Goal: Ask a question: Ask a question

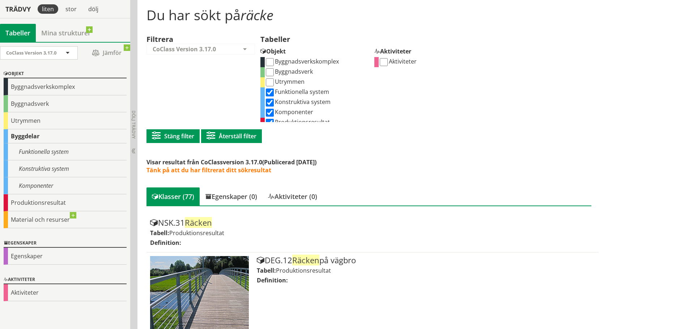
scroll to position [16, 0]
click at [269, 107] on input "Produktionsresultat" at bounding box center [270, 107] width 8 height 8
checkbox input "false"
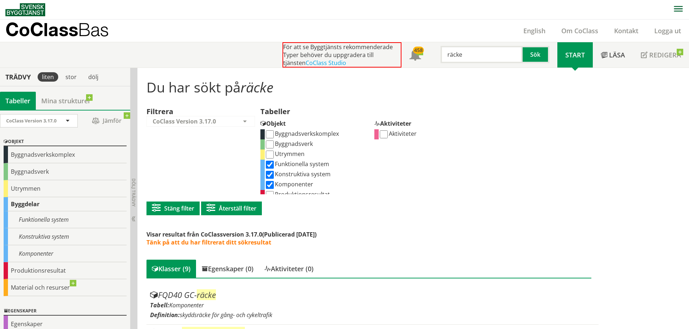
click at [468, 56] on input "räcke" at bounding box center [481, 54] width 82 height 17
type input "stängsel"
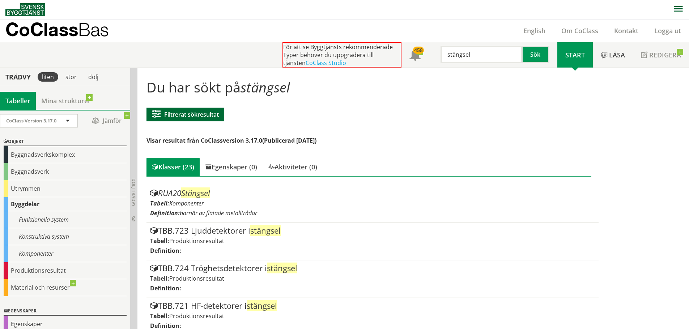
click at [198, 118] on button "Filtrerat sökresultat" at bounding box center [185, 115] width 78 height 14
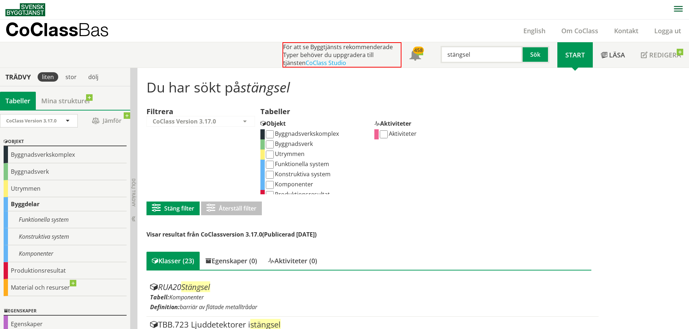
click at [269, 164] on input "Funktionella system" at bounding box center [270, 165] width 8 height 8
checkbox input "true"
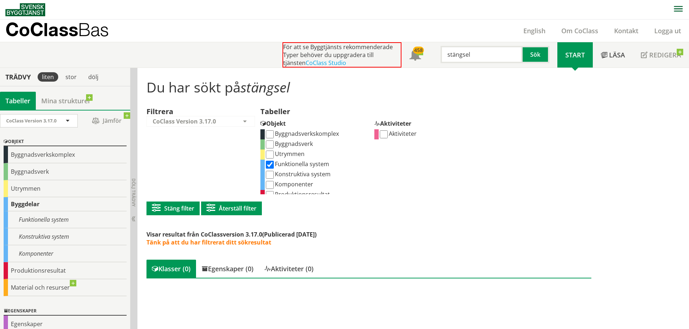
scroll to position [0, 0]
click at [269, 175] on input "Konstruktiva system" at bounding box center [270, 175] width 8 height 8
checkbox input "true"
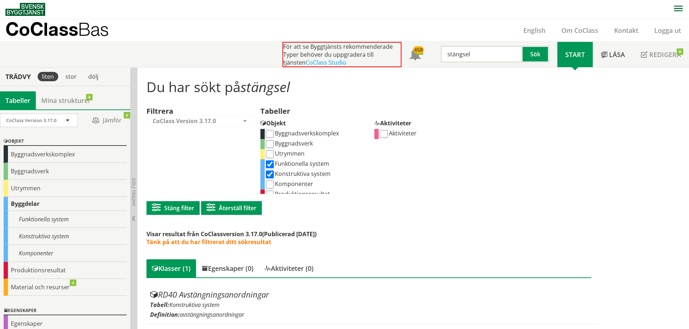
click at [457, 59] on input "stängsel" at bounding box center [481, 54] width 82 height 17
type input "stödmur"
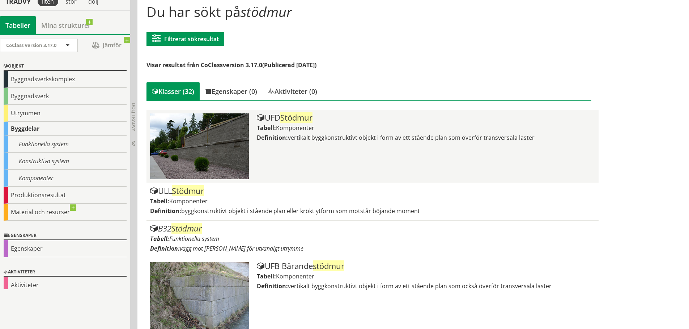
scroll to position [36, 0]
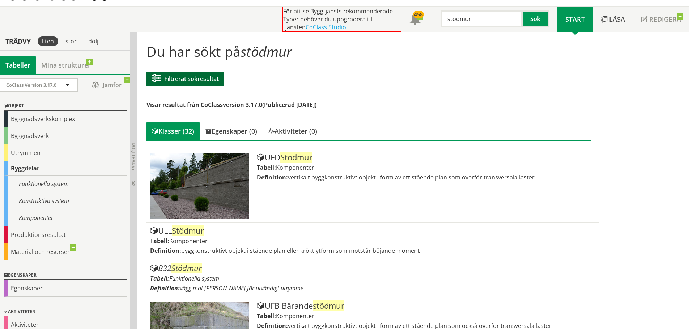
click at [187, 81] on button "Filtrerat sökresultat" at bounding box center [185, 79] width 78 height 14
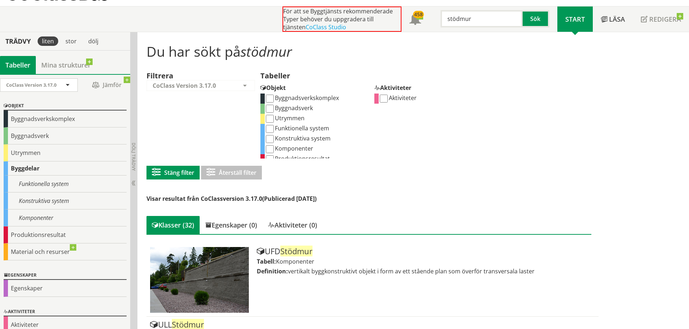
click at [270, 139] on input "Konstruktiva system" at bounding box center [270, 139] width 8 height 8
checkbox input "true"
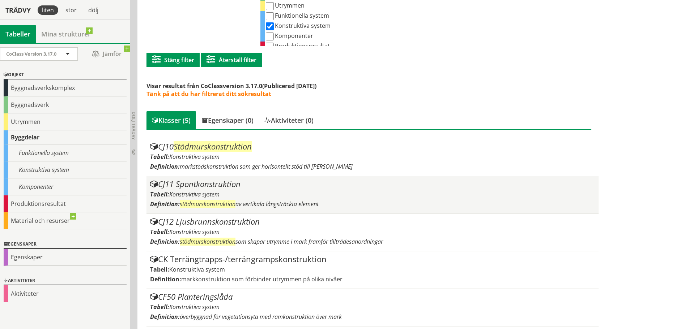
scroll to position [150, 0]
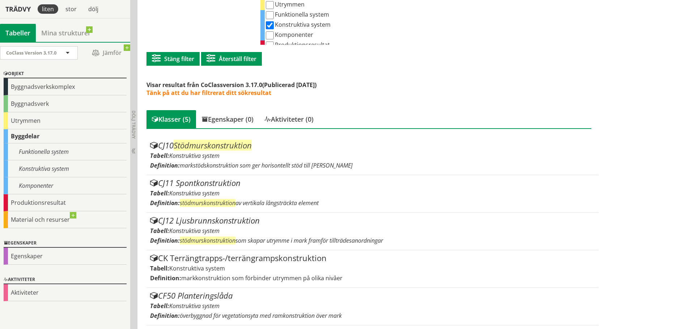
click at [271, 25] on input "Konstruktiva system" at bounding box center [270, 25] width 8 height 8
checkbox input "false"
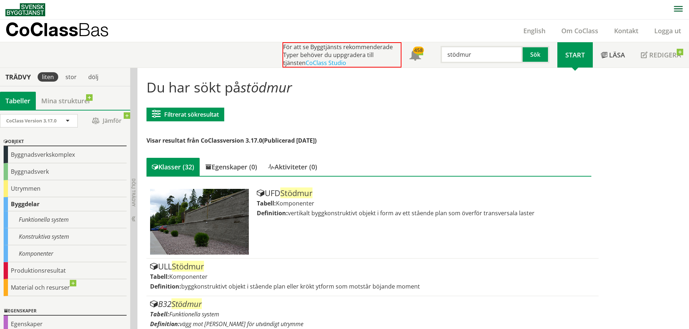
click at [483, 53] on input "stödmur" at bounding box center [481, 54] width 82 height 17
type input "berg"
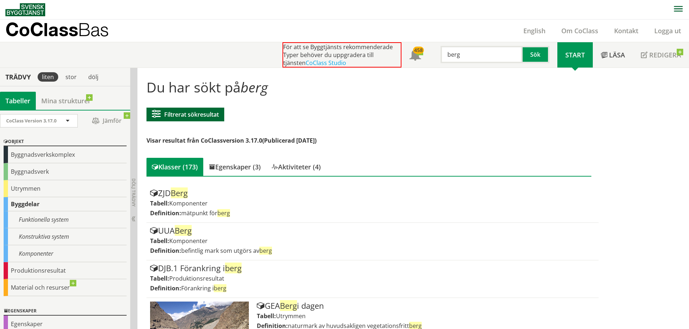
click at [186, 117] on button "Filtrerat sökresultat" at bounding box center [185, 115] width 78 height 14
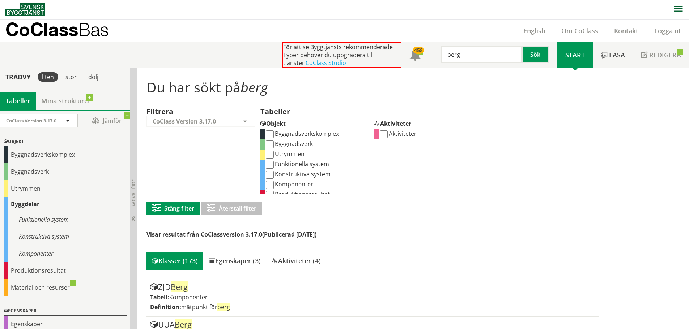
click at [269, 167] on input "Funktionella system" at bounding box center [270, 165] width 8 height 8
checkbox input "true"
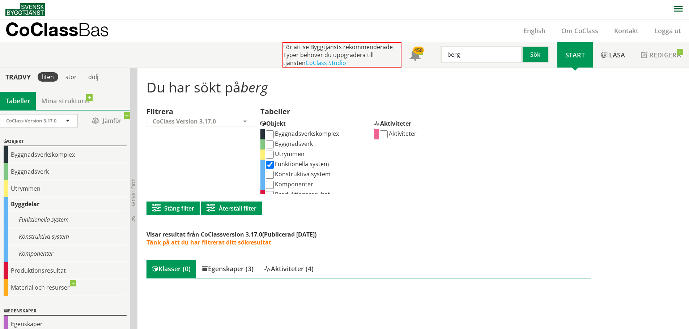
scroll to position [0, 0]
click at [269, 175] on input "Konstruktiva system" at bounding box center [270, 175] width 8 height 8
checkbox input "true"
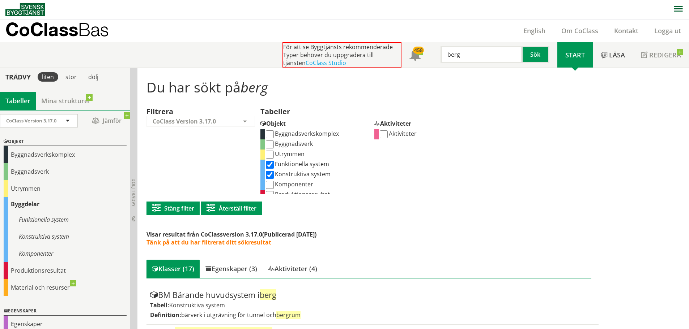
click at [463, 52] on input "berg" at bounding box center [481, 54] width 82 height 17
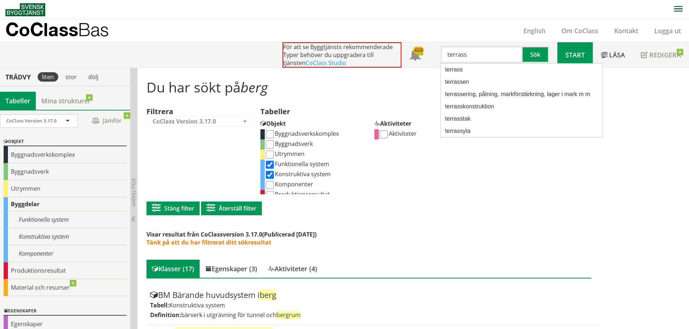
type input "terrass"
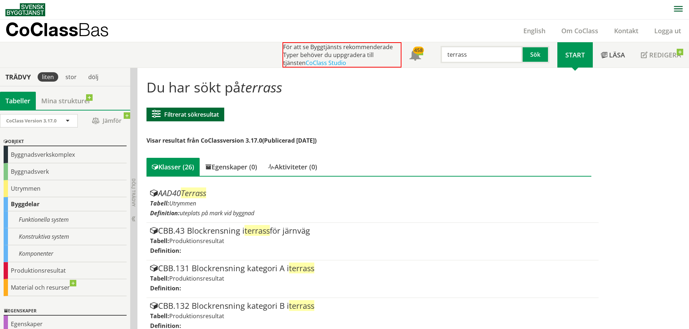
click at [185, 116] on button "Filtrerat sökresultat" at bounding box center [185, 115] width 78 height 14
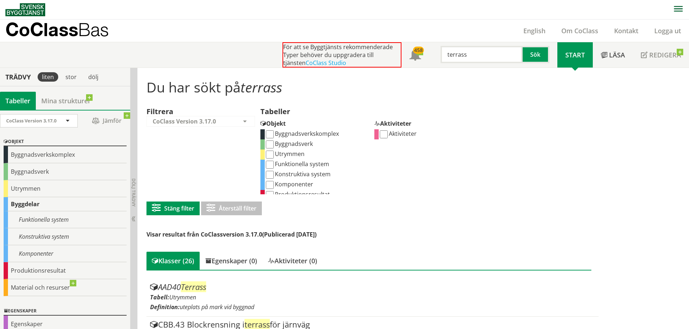
click at [288, 166] on label "Funktionella system" at bounding box center [297, 164] width 64 height 8
click at [274, 166] on input "Funktionella system" at bounding box center [270, 165] width 8 height 8
checkbox input "true"
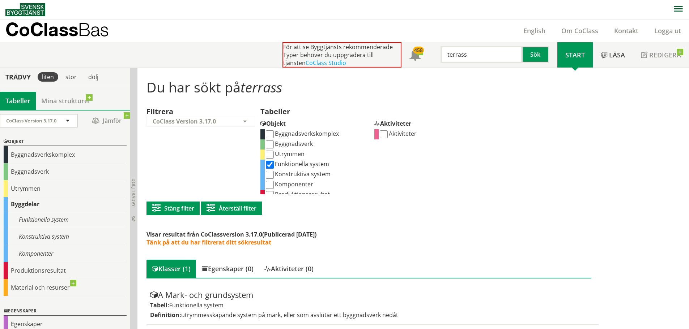
scroll to position [0, 0]
click at [271, 175] on input "Konstruktiva system" at bounding box center [270, 175] width 8 height 8
checkbox input "true"
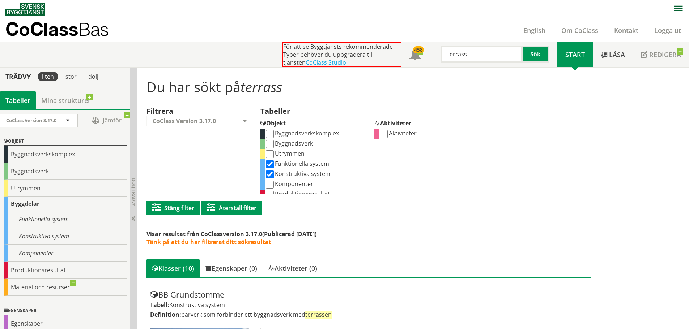
click at [270, 166] on input "Funktionella system" at bounding box center [270, 164] width 8 height 8
checkbox input "false"
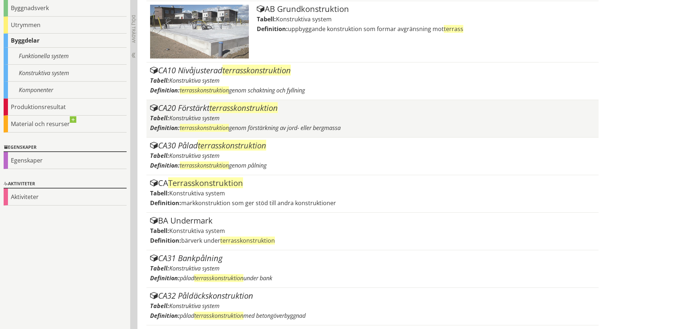
scroll to position [35, 0]
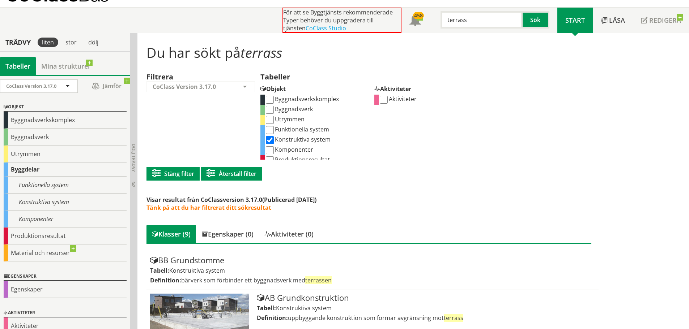
click at [269, 151] on input "Komponenter" at bounding box center [270, 150] width 8 height 8
checkbox input "true"
click at [270, 142] on input "Konstruktiva system" at bounding box center [270, 140] width 8 height 8
checkbox input "false"
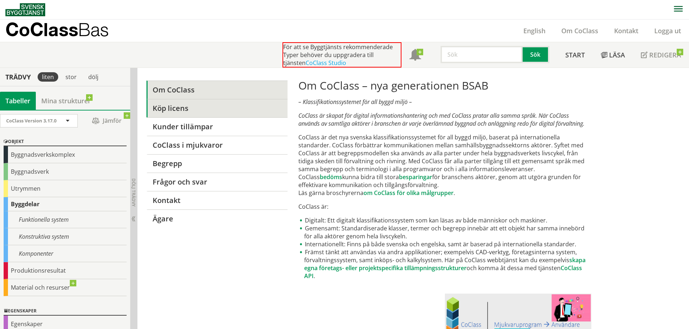
click at [195, 113] on link "Köp licens" at bounding box center [216, 108] width 141 height 18
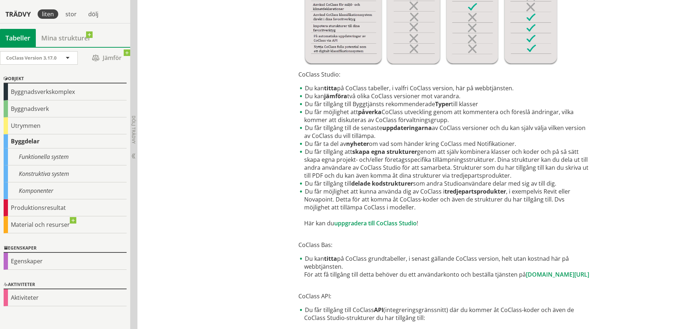
scroll to position [253, 0]
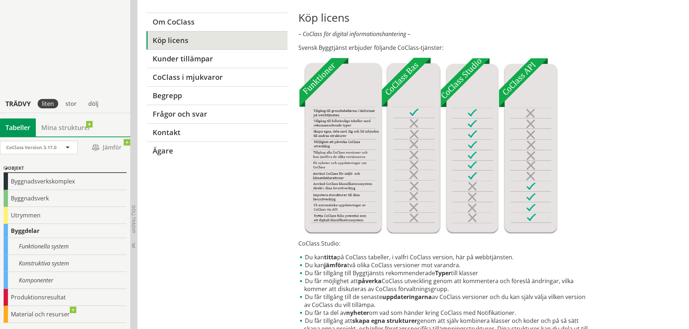
scroll to position [321, 0]
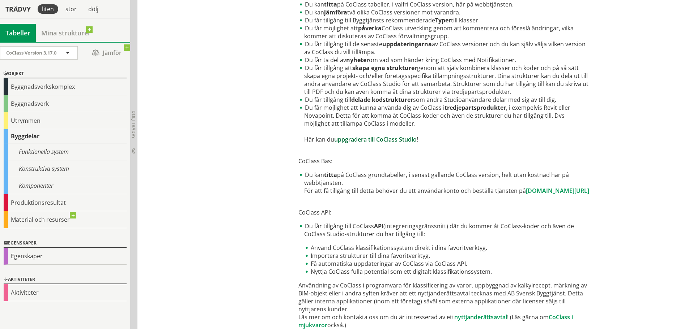
click at [397, 140] on link "uppgradera till CoClass Studio" at bounding box center [375, 140] width 82 height 8
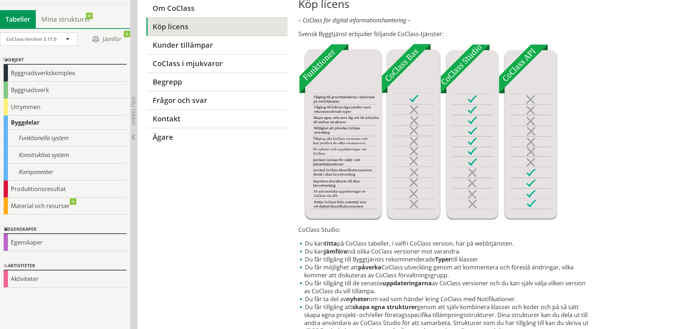
scroll to position [0, 0]
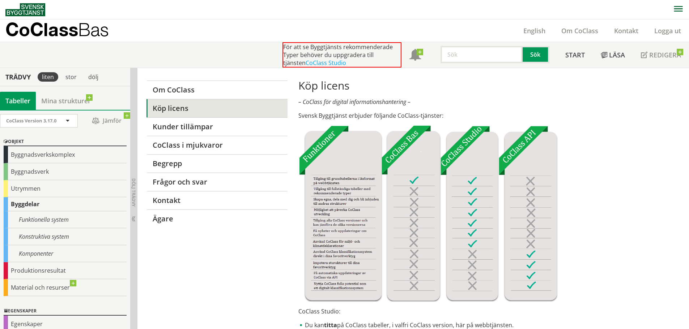
click at [494, 59] on input "text" at bounding box center [481, 54] width 82 height 17
type input "stödmur"
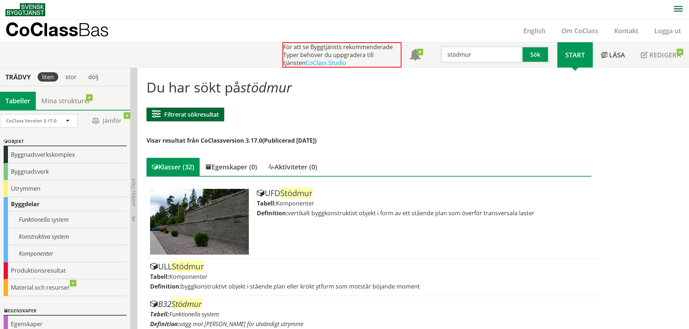
click at [149, 115] on button "Filtrerat sökresultat" at bounding box center [185, 115] width 78 height 14
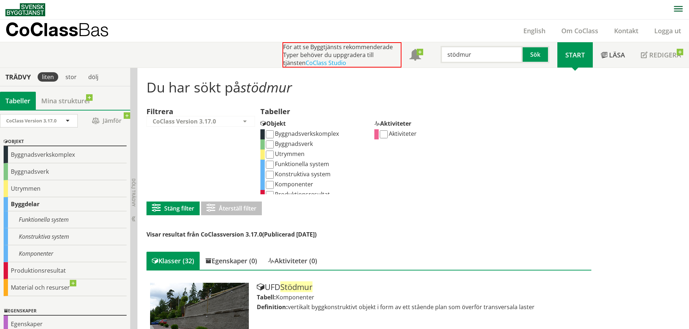
click at [271, 166] on input "Funktionella system" at bounding box center [270, 165] width 8 height 8
checkbox input "true"
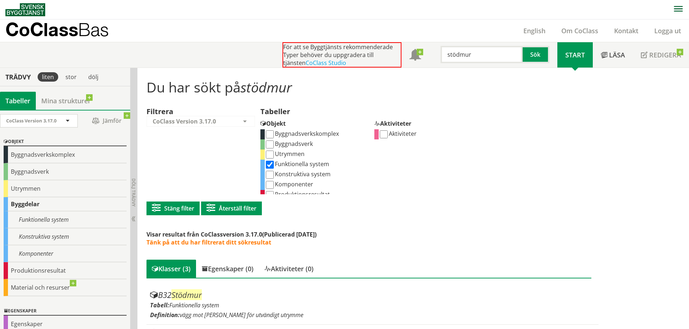
click at [270, 165] on input "Funktionella system" at bounding box center [270, 165] width 8 height 8
checkbox input "false"
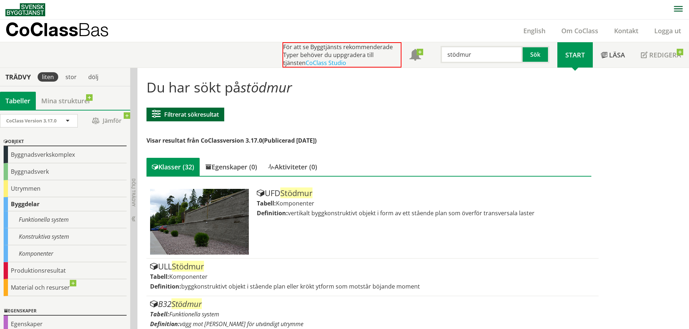
click at [196, 111] on button "Filtrerat sökresultat" at bounding box center [185, 115] width 78 height 14
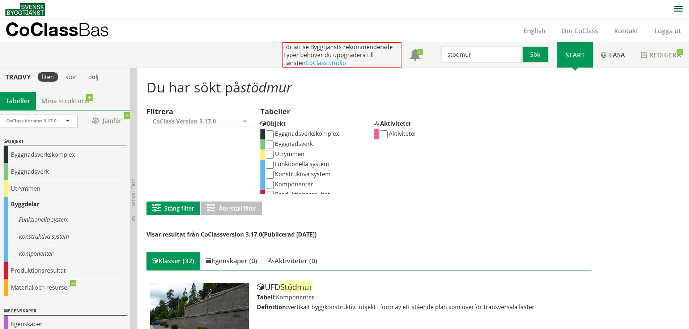
click at [272, 175] on input "Konstruktiva system" at bounding box center [270, 175] width 8 height 8
checkbox input "true"
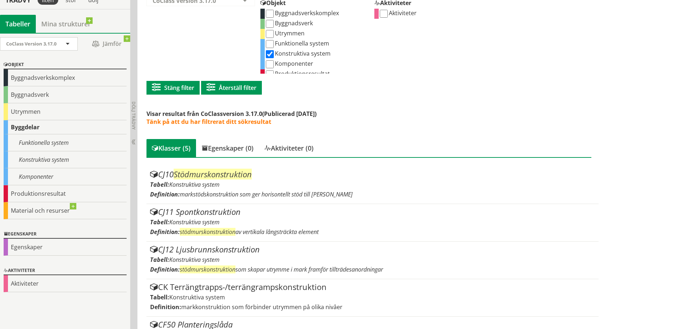
scroll to position [41, 0]
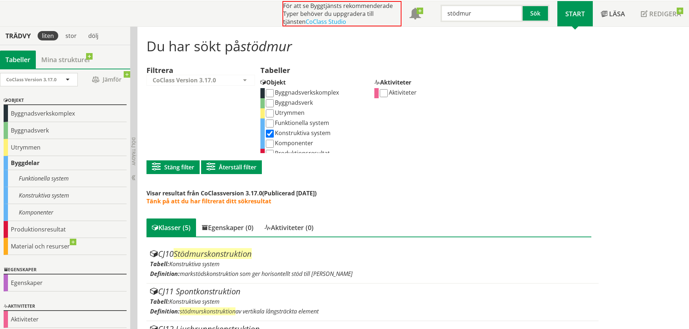
click at [271, 124] on input "Funktionella system" at bounding box center [270, 124] width 8 height 8
checkbox input "true"
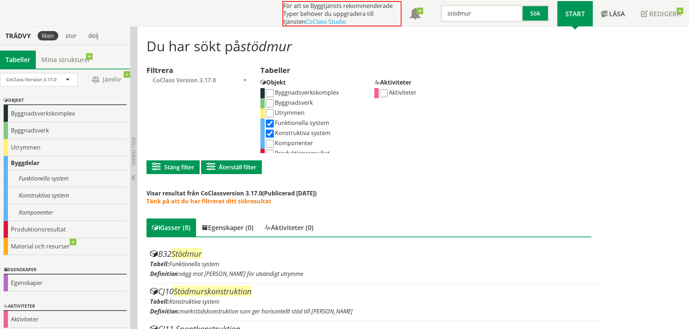
click at [271, 133] on input "Konstruktiva system" at bounding box center [270, 134] width 8 height 8
checkbox input "false"
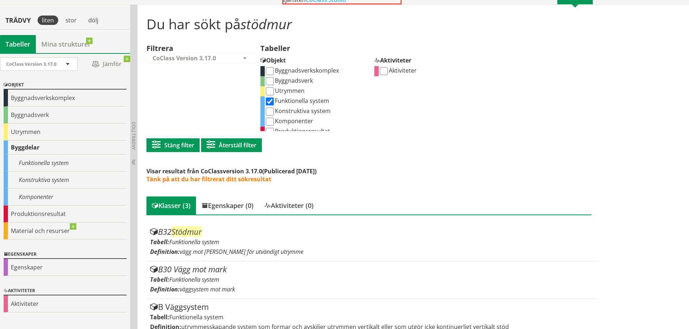
scroll to position [74, 0]
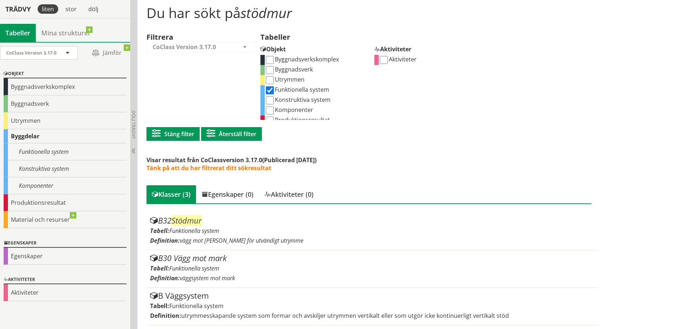
click at [267, 100] on input "Konstruktiva system" at bounding box center [270, 101] width 8 height 8
checkbox input "true"
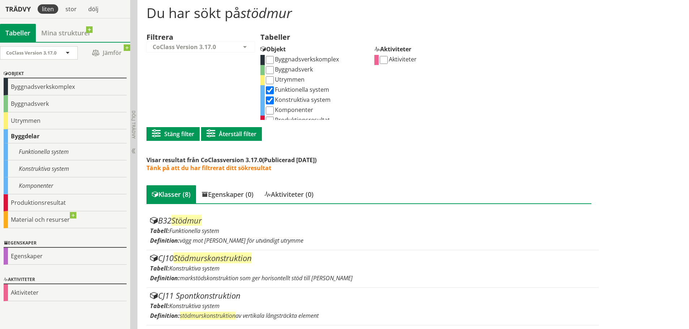
click at [270, 92] on input "Funktionella system" at bounding box center [270, 90] width 8 height 8
checkbox input "false"
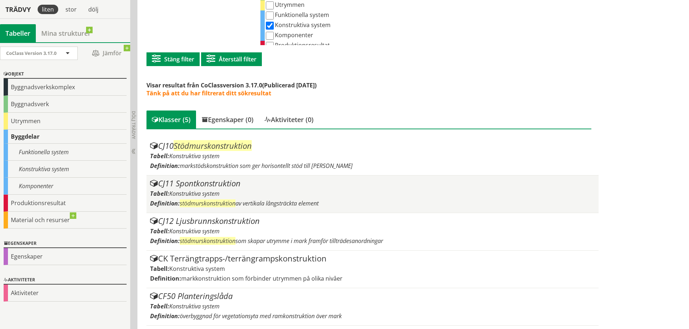
scroll to position [150, 0]
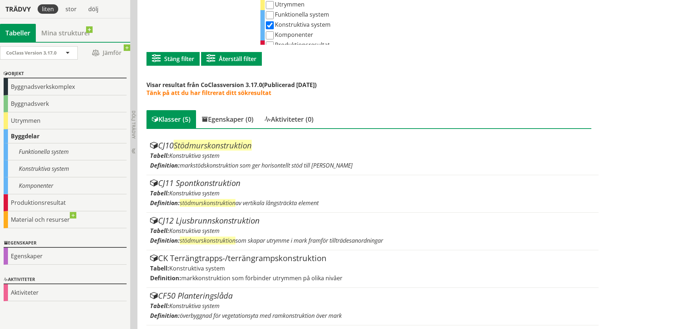
click at [270, 34] on input "Komponenter" at bounding box center [270, 35] width 8 height 8
checkbox input "true"
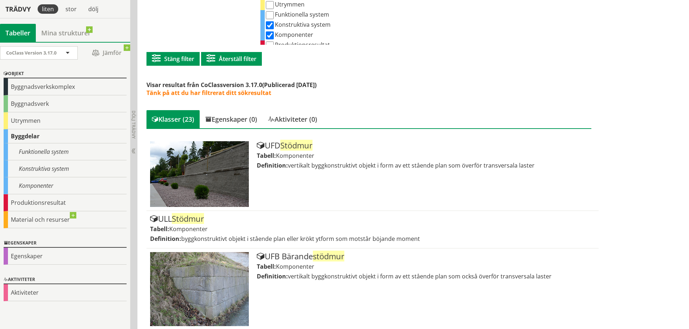
click at [270, 27] on input "Konstruktiva system" at bounding box center [270, 25] width 8 height 8
checkbox input "false"
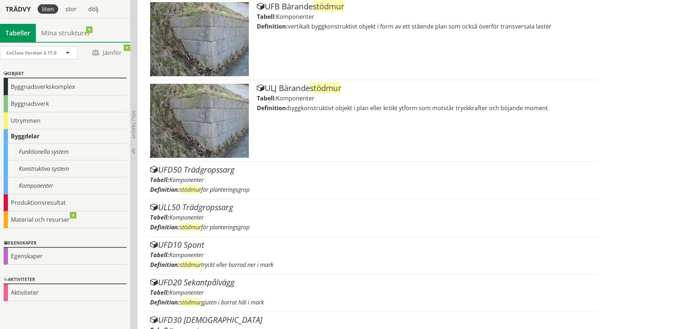
scroll to position [403, 0]
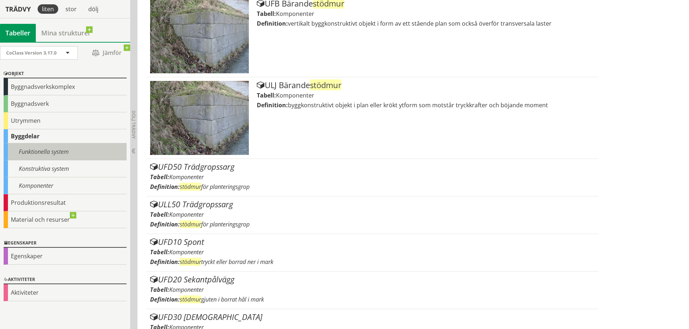
click at [79, 152] on div "Funktionella system" at bounding box center [65, 152] width 123 height 17
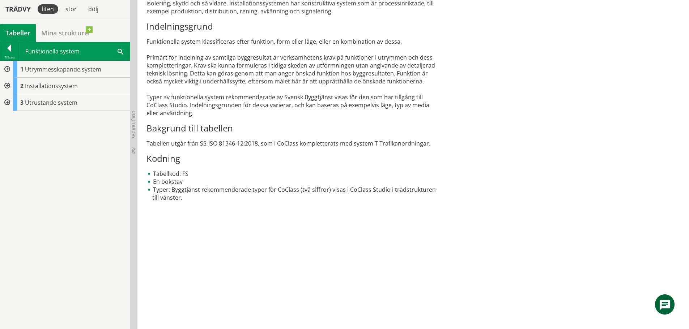
click at [6, 103] on div at bounding box center [6, 102] width 13 height 17
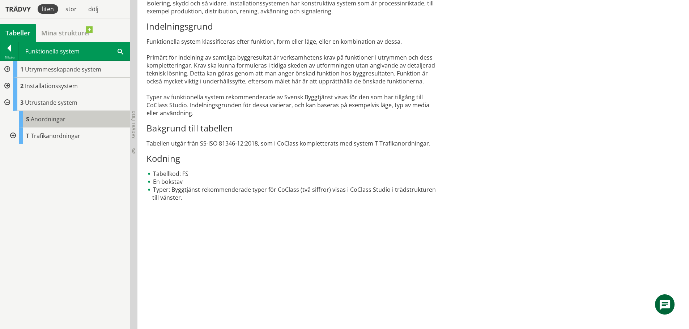
click at [39, 123] on span "Anordningar" at bounding box center [48, 119] width 35 height 8
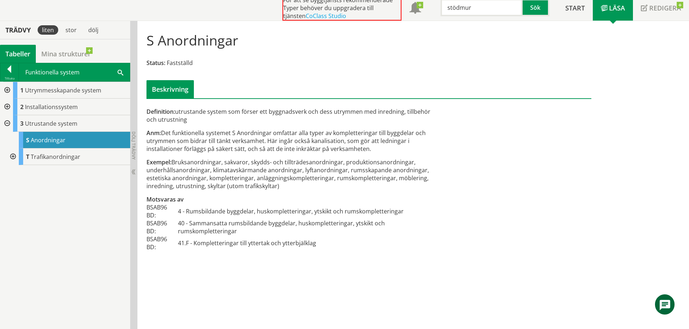
scroll to position [41, 0]
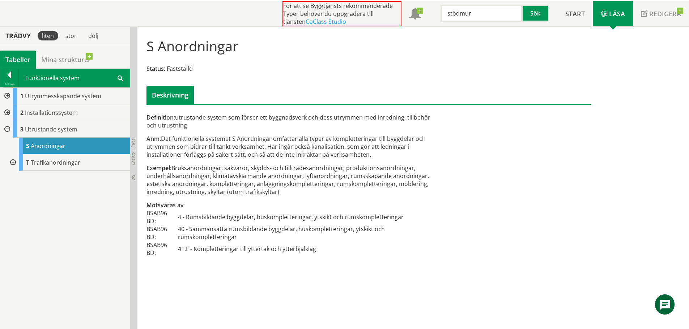
drag, startPoint x: 251, startPoint y: 166, endPoint x: 311, endPoint y: 171, distance: 60.3
click at [311, 171] on div "Exempel: Bruksanordningar, sakvaror, skydds- och tillträdesanordningar, produkt…" at bounding box center [292, 180] width 292 height 32
click at [6, 111] on div at bounding box center [6, 112] width 13 height 17
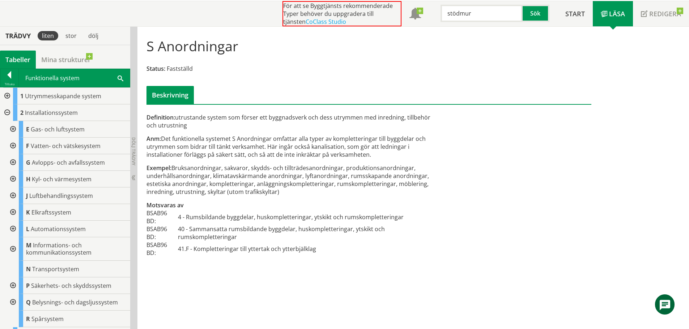
click at [5, 112] on div at bounding box center [6, 112] width 13 height 17
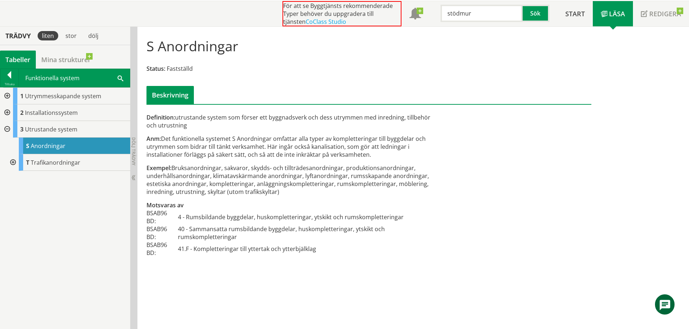
click at [7, 93] on div at bounding box center [6, 96] width 13 height 17
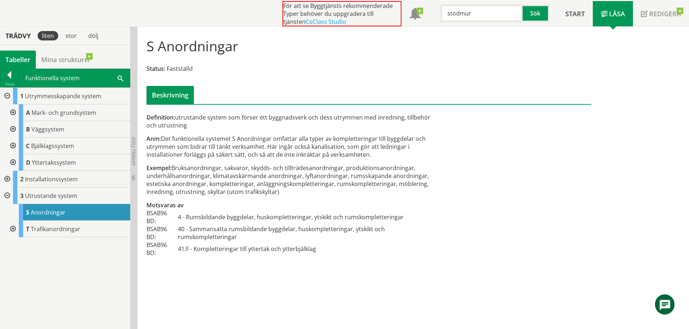
click at [14, 129] on div at bounding box center [12, 129] width 13 height 17
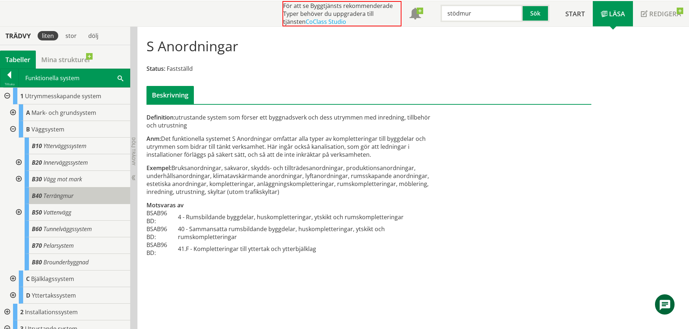
click at [76, 194] on div "B40 Terrängmur" at bounding box center [78, 196] width 106 height 17
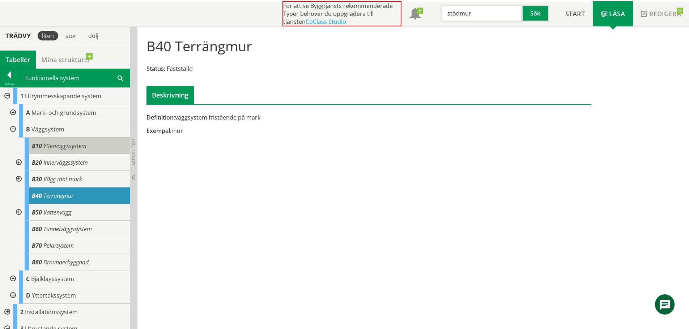
click at [39, 150] on div "B10 Ytterväggssystem" at bounding box center [78, 146] width 106 height 17
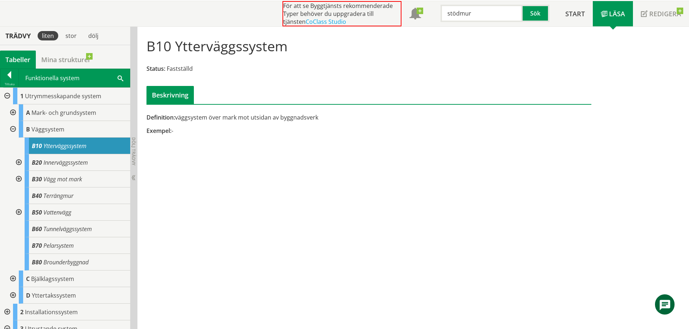
click at [17, 179] on div at bounding box center [18, 179] width 13 height 17
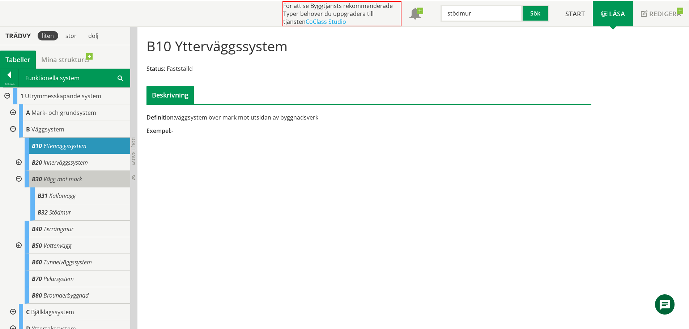
click at [56, 183] on span "Vägg mot mark" at bounding box center [62, 179] width 39 height 8
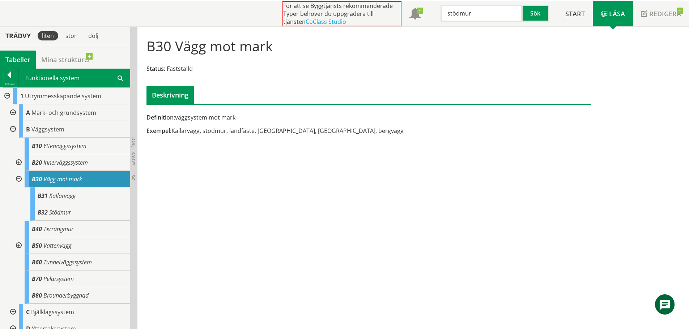
click at [21, 176] on div at bounding box center [18, 179] width 13 height 17
click at [14, 110] on div at bounding box center [12, 112] width 13 height 17
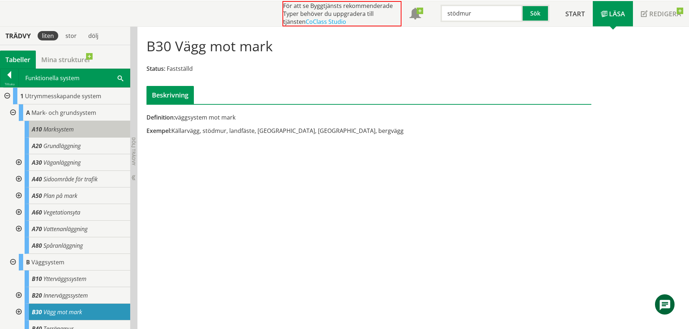
click at [59, 130] on span "Marksystem" at bounding box center [58, 129] width 30 height 8
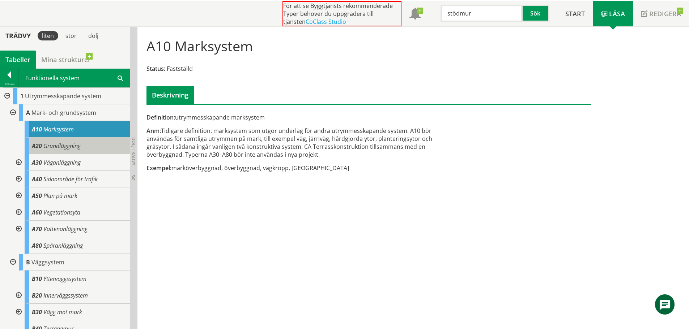
click at [58, 144] on span "Grundläggning" at bounding box center [61, 146] width 37 height 8
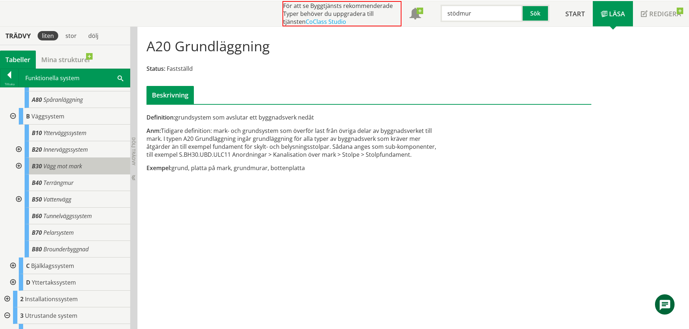
scroll to position [174, 0]
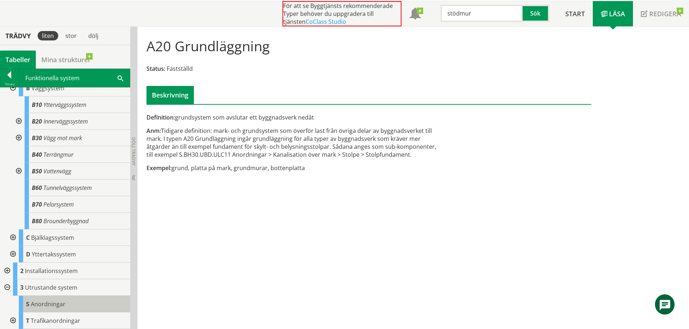
click at [70, 303] on div "S Anordningar" at bounding box center [74, 304] width 111 height 17
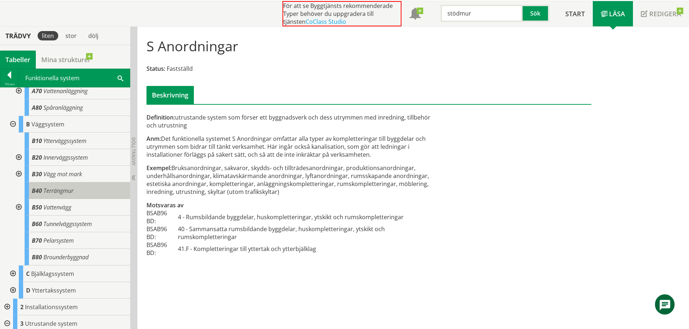
scroll to position [174, 0]
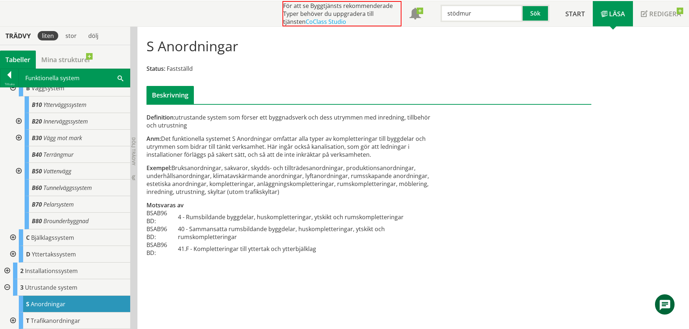
click at [9, 271] on div at bounding box center [6, 271] width 13 height 17
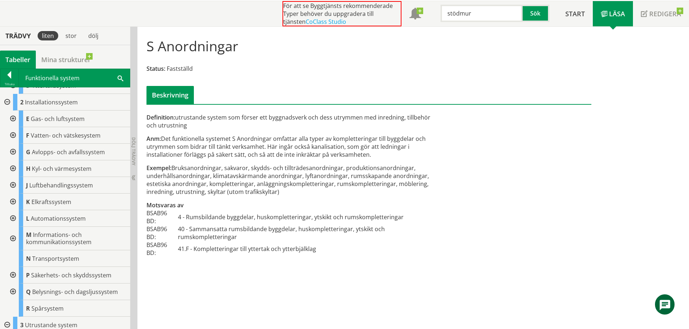
scroll to position [355, 0]
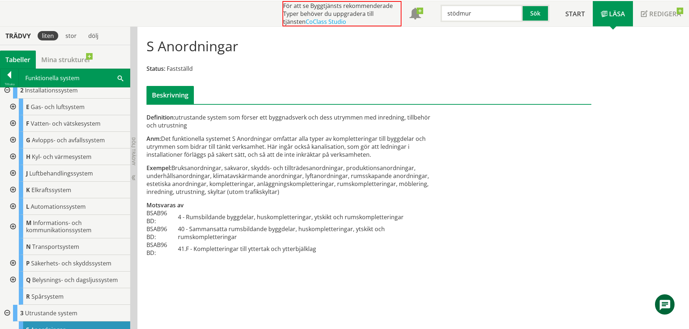
click at [12, 261] on div at bounding box center [12, 263] width 13 height 17
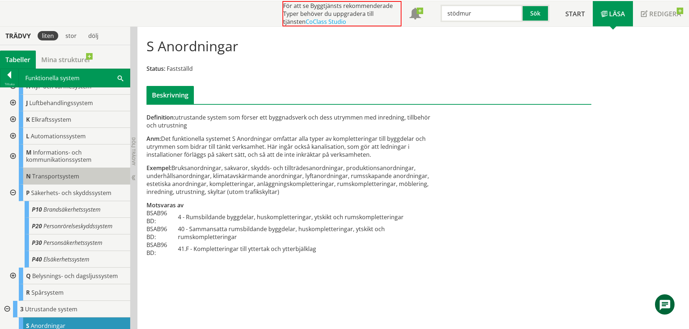
scroll to position [447, 0]
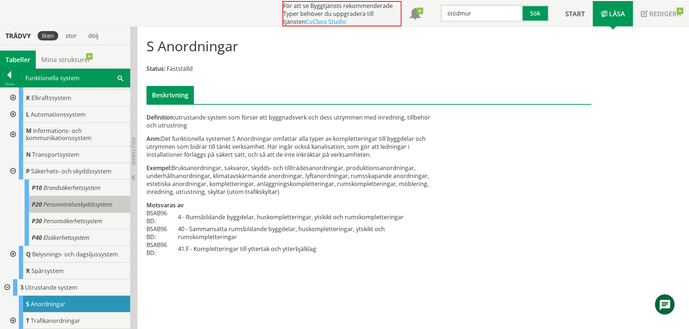
click at [74, 208] on span "Personrörelseskyddssystem" at bounding box center [77, 205] width 69 height 8
click at [56, 205] on span "Personrörelseskyddssystem" at bounding box center [77, 205] width 69 height 8
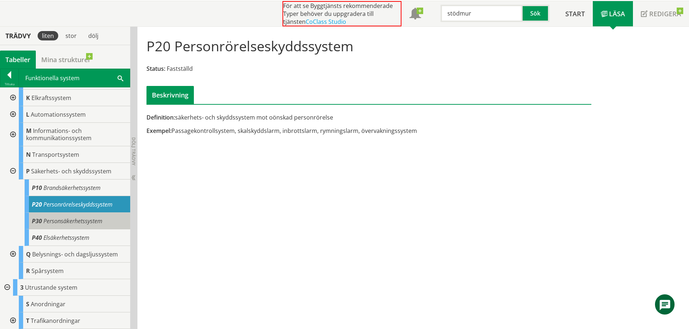
click at [100, 225] on span "Personsäkerhetssystem" at bounding box center [72, 221] width 59 height 8
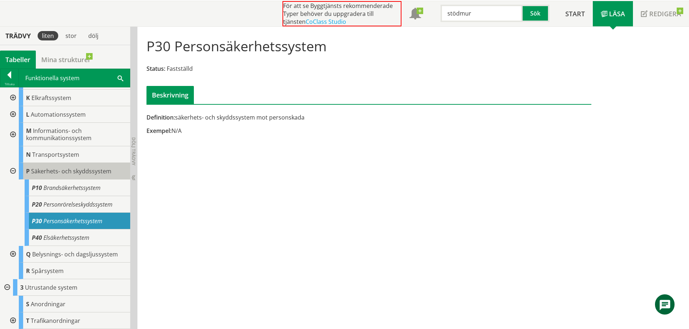
click at [81, 173] on span "Säkerhets- och skyddssystem" at bounding box center [71, 171] width 80 height 8
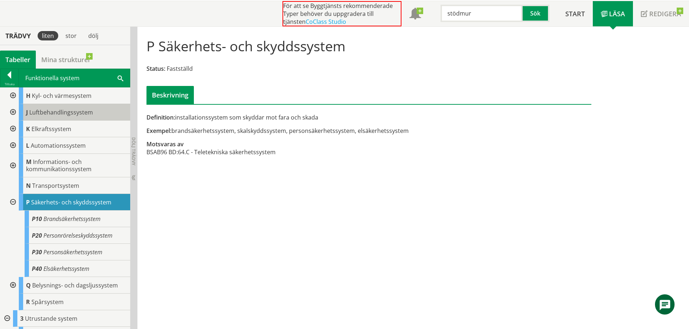
scroll to position [339, 0]
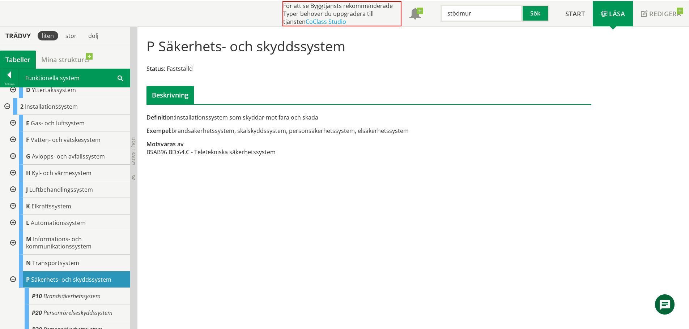
click at [7, 105] on div at bounding box center [6, 106] width 13 height 17
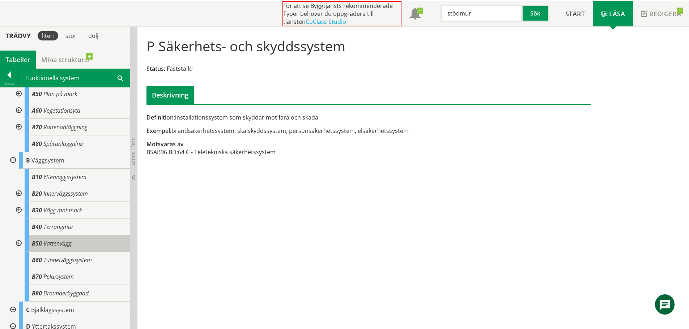
scroll to position [66, 0]
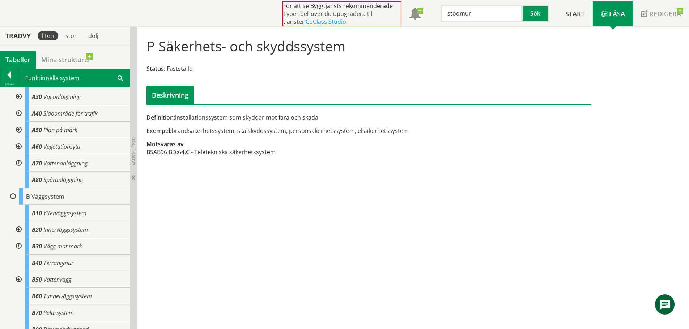
click at [11, 196] on div at bounding box center [12, 196] width 13 height 17
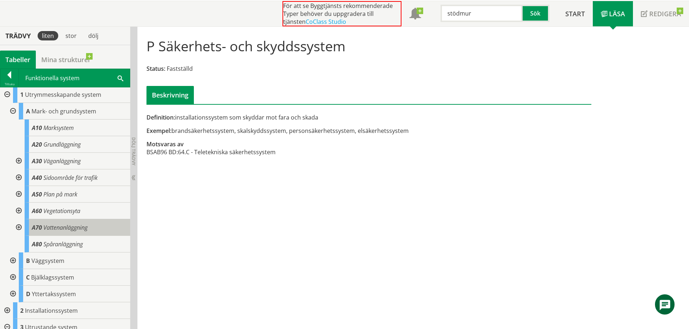
scroll to position [0, 0]
click at [11, 113] on div at bounding box center [12, 112] width 13 height 17
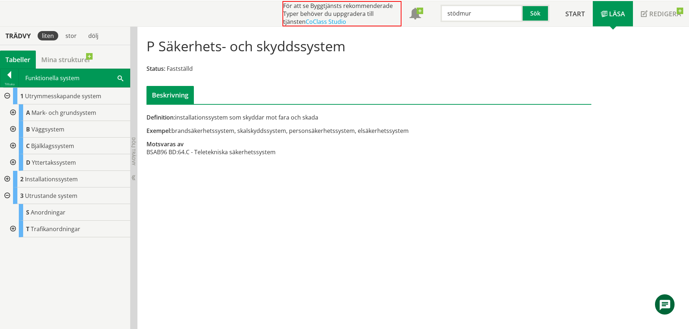
click at [13, 112] on div at bounding box center [12, 112] width 13 height 17
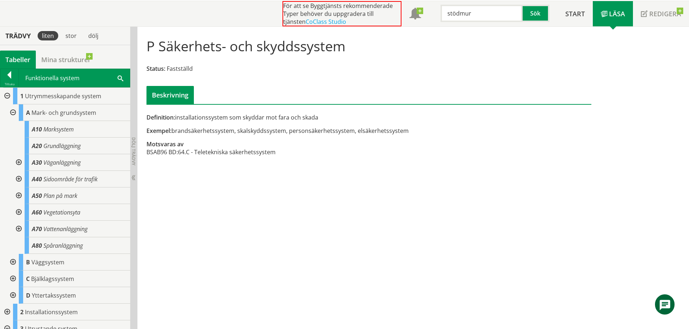
click at [21, 178] on div at bounding box center [18, 179] width 13 height 17
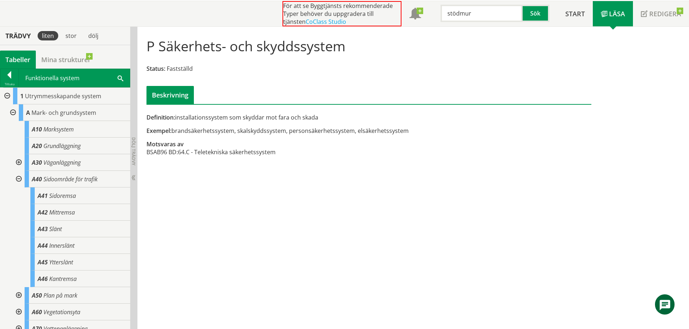
click at [21, 178] on div at bounding box center [18, 179] width 13 height 17
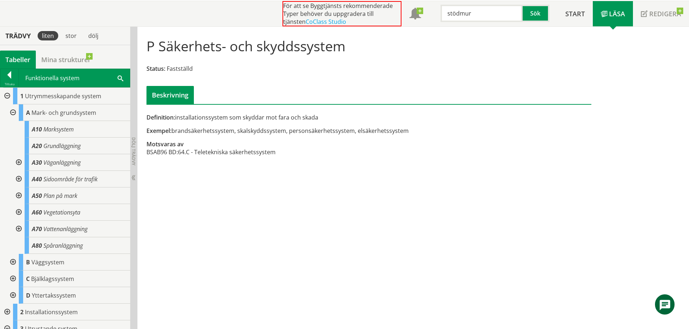
click at [17, 160] on div at bounding box center [18, 162] width 13 height 17
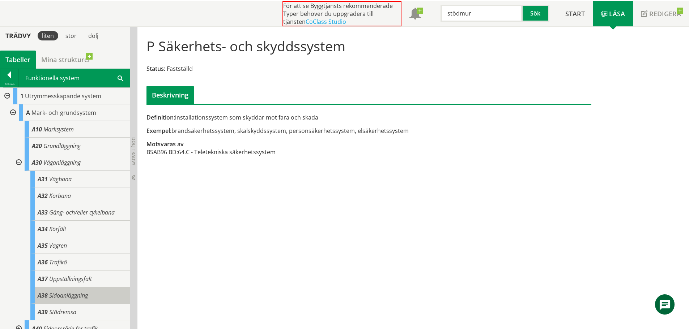
click at [73, 292] on span "Sidoanläggning" at bounding box center [68, 296] width 39 height 8
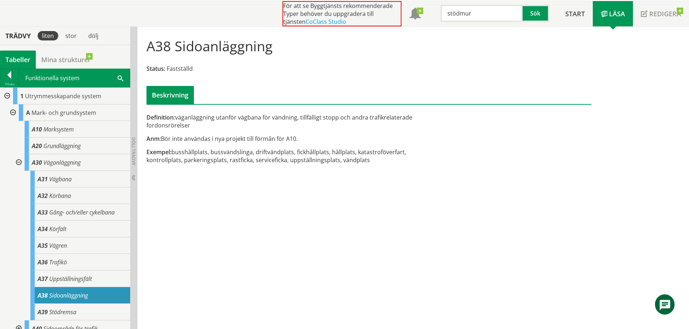
click at [16, 163] on div at bounding box center [18, 162] width 13 height 17
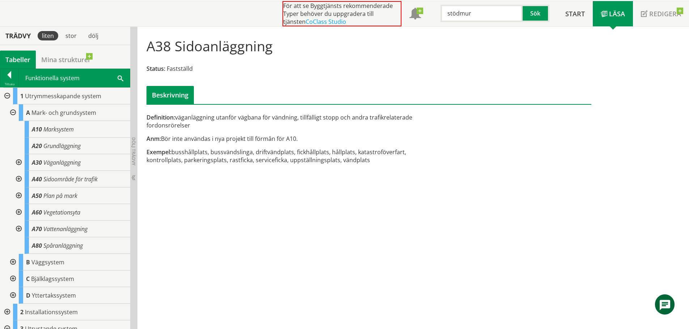
click at [14, 112] on div at bounding box center [12, 112] width 13 height 17
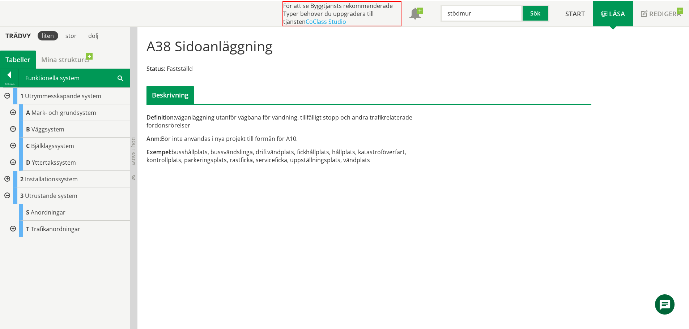
click at [12, 128] on div at bounding box center [12, 129] width 13 height 17
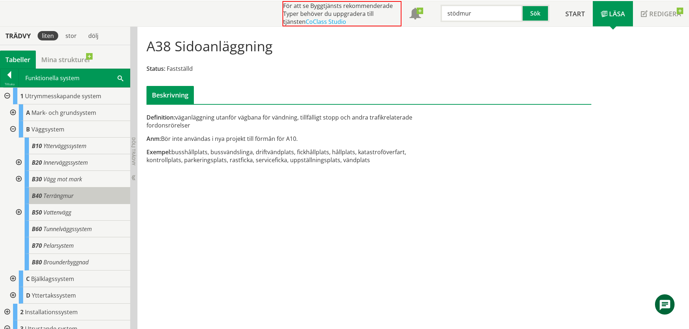
click at [90, 196] on div "B40 Terrängmur" at bounding box center [78, 196] width 106 height 17
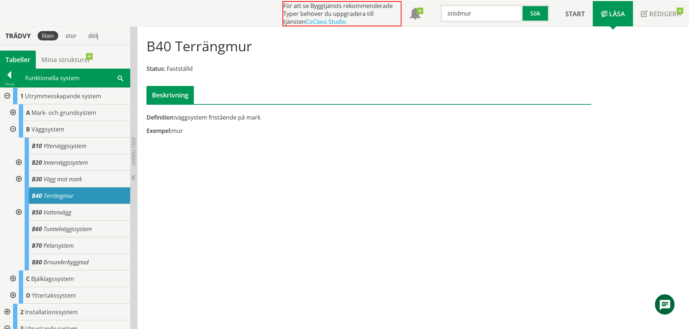
click at [12, 111] on div at bounding box center [12, 112] width 13 height 17
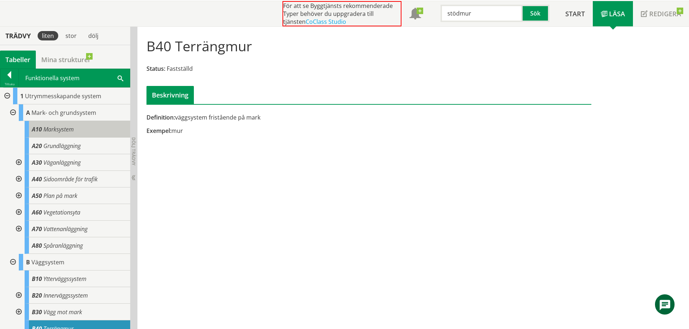
click at [72, 133] on span "Marksystem" at bounding box center [58, 129] width 30 height 8
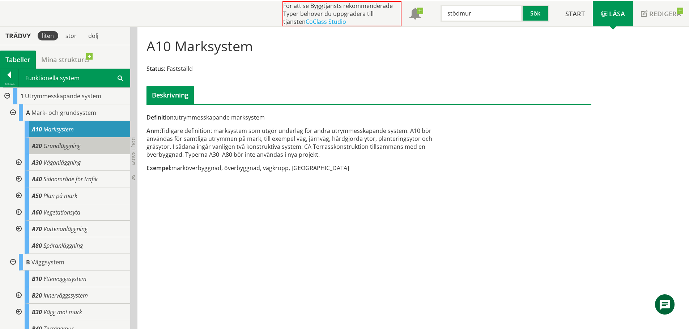
click at [34, 148] on span "A20" at bounding box center [37, 146] width 10 height 8
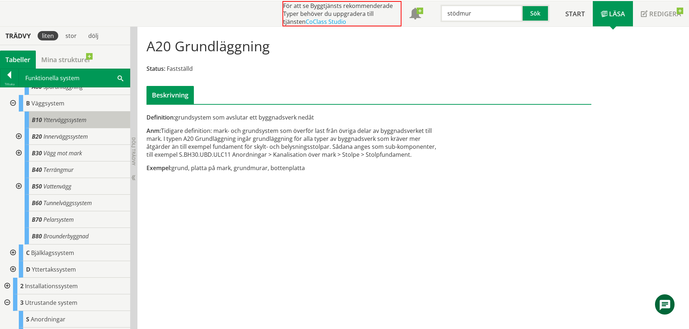
scroll to position [174, 0]
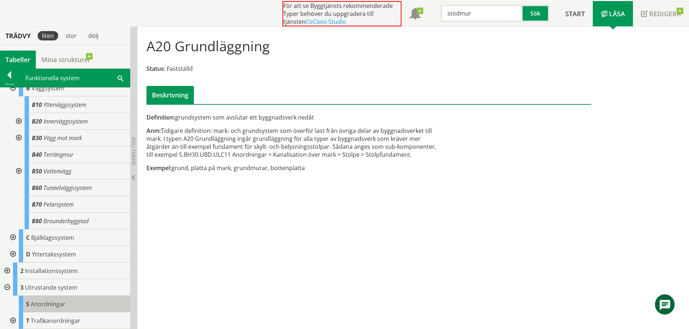
click at [65, 305] on div "S Anordningar" at bounding box center [74, 304] width 111 height 17
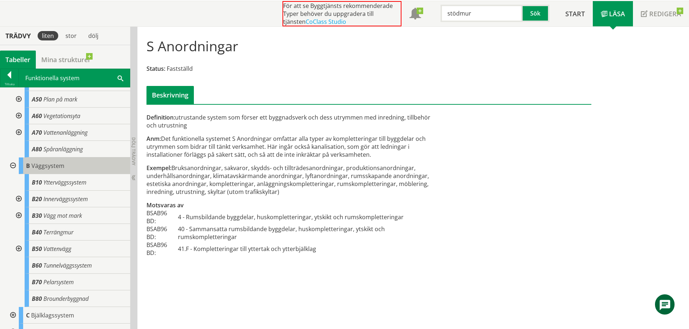
scroll to position [108, 0]
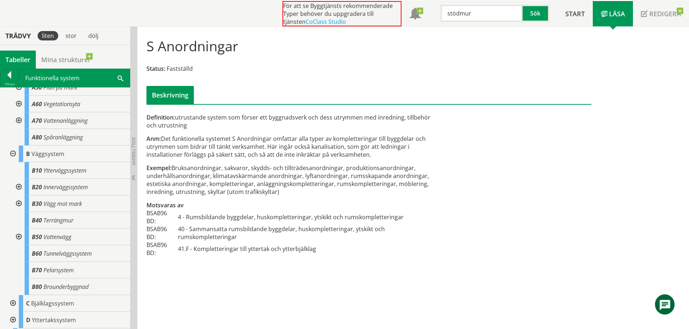
click at [19, 202] on div at bounding box center [18, 204] width 13 height 17
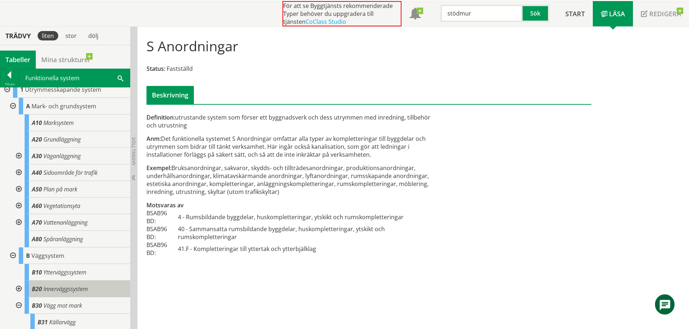
scroll to position [0, 0]
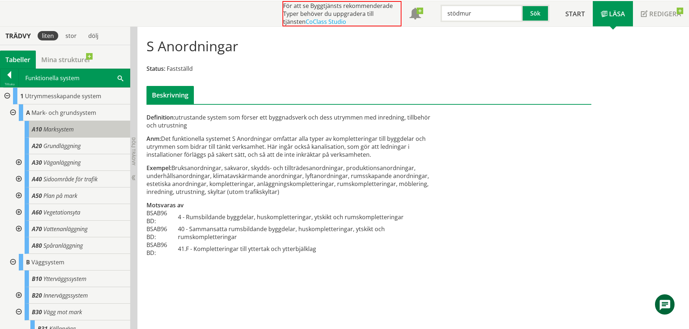
click at [53, 135] on div "A10 Marksystem" at bounding box center [78, 129] width 106 height 17
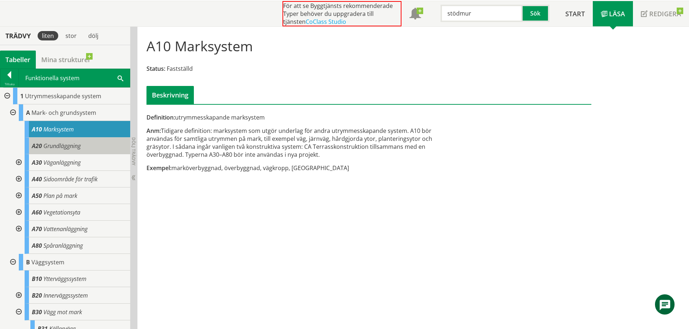
click at [57, 152] on div "A20 Grundläggning" at bounding box center [78, 146] width 106 height 17
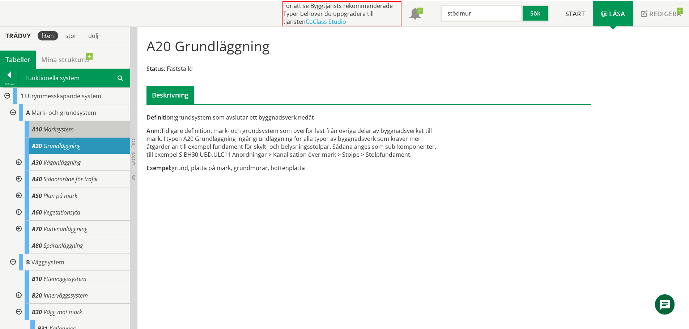
click at [53, 134] on div "A10 Marksystem" at bounding box center [78, 129] width 106 height 17
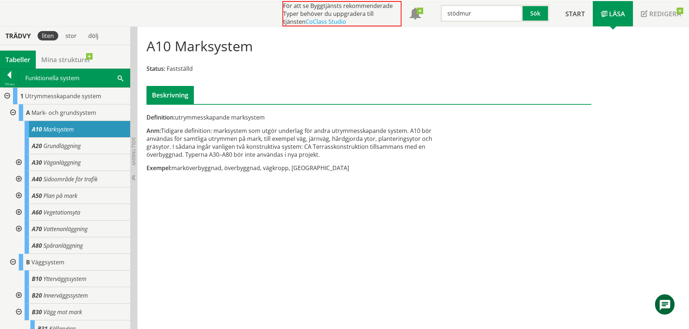
click at [19, 195] on div at bounding box center [18, 196] width 13 height 17
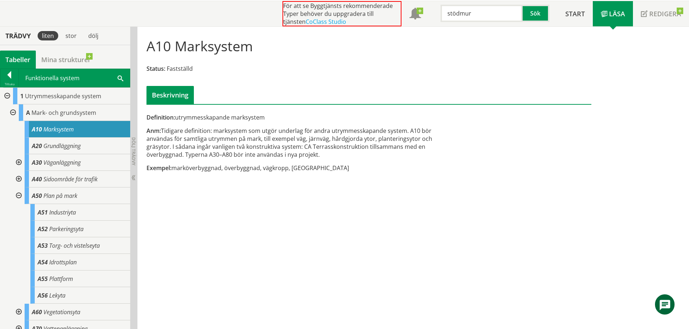
click at [19, 195] on div at bounding box center [18, 196] width 13 height 17
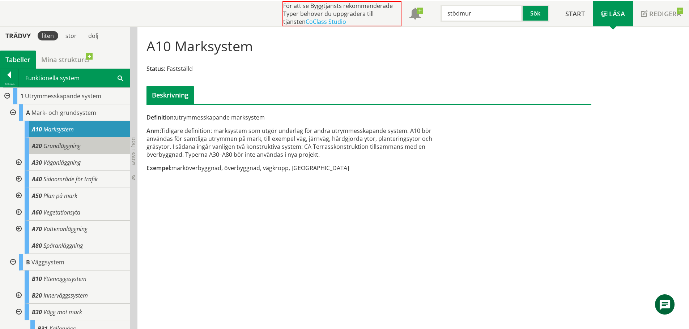
click at [44, 154] on div "A20 Grundläggning" at bounding box center [78, 146] width 106 height 17
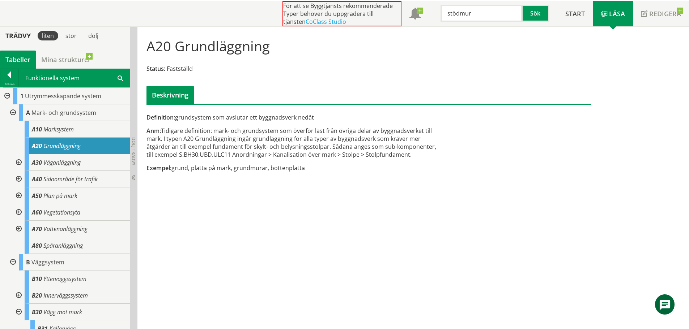
click at [18, 162] on div at bounding box center [18, 162] width 13 height 17
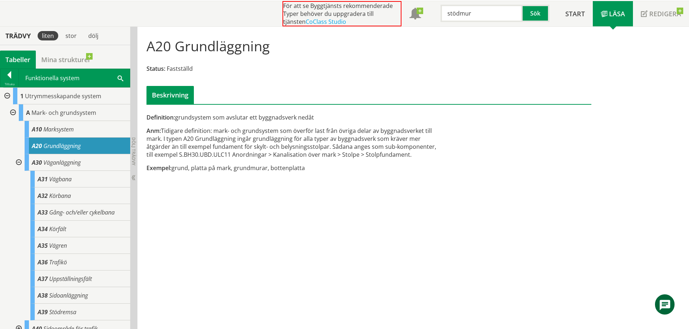
click at [18, 162] on div at bounding box center [18, 162] width 13 height 17
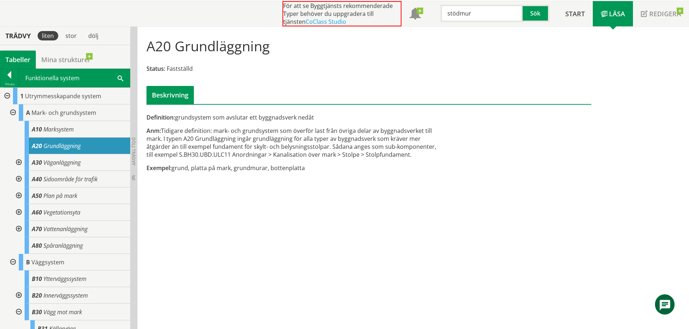
click at [18, 162] on div at bounding box center [18, 162] width 13 height 17
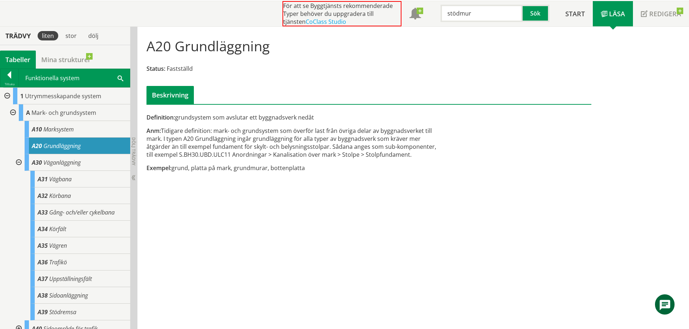
click at [18, 162] on div at bounding box center [18, 162] width 13 height 17
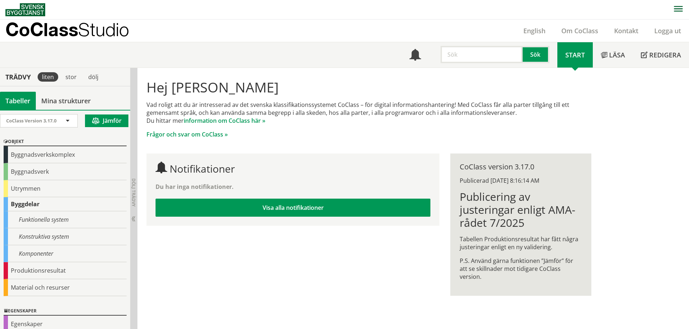
click at [471, 56] on input "text" at bounding box center [481, 54] width 82 height 17
type input "räcke"
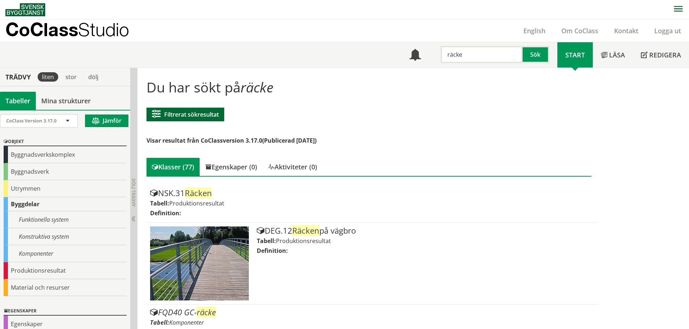
click at [177, 115] on button "Filtrerat sökresultat" at bounding box center [185, 115] width 78 height 14
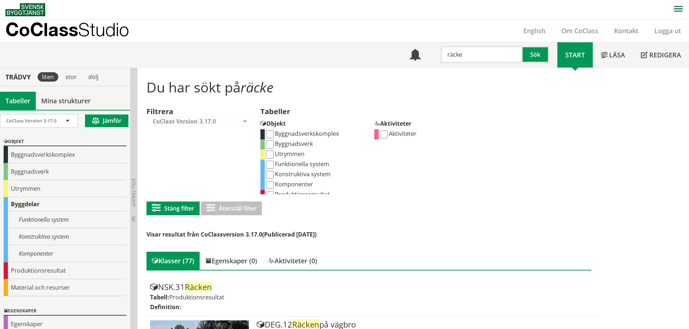
scroll to position [16, 0]
click at [273, 147] on input "Funktionella system" at bounding box center [270, 149] width 8 height 8
checkbox input "true"
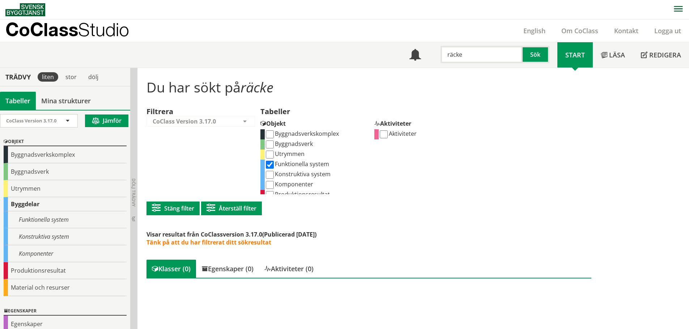
click at [272, 174] on input "Konstruktiva system" at bounding box center [270, 175] width 8 height 8
checkbox input "true"
click at [274, 185] on input "Komponenter" at bounding box center [270, 185] width 8 height 8
checkbox input "true"
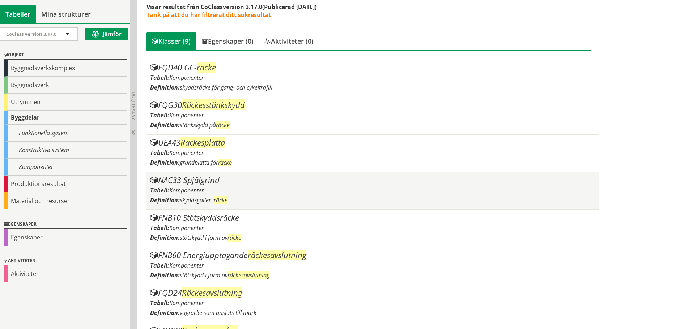
scroll to position [192, 0]
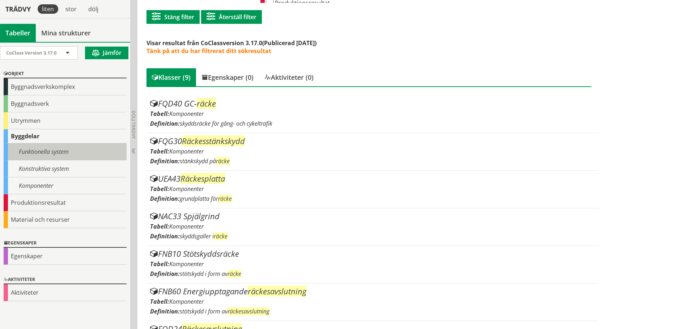
click at [42, 155] on div "Funktionella system" at bounding box center [65, 152] width 123 height 17
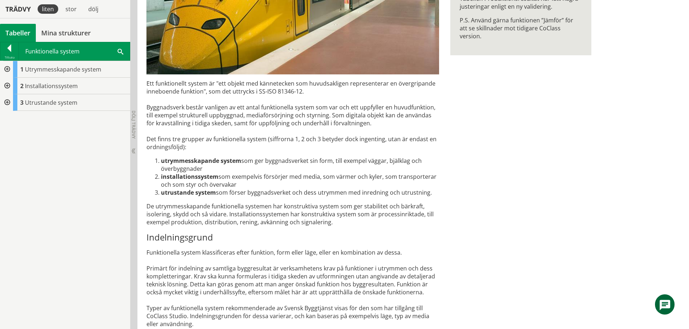
click at [8, 70] on div at bounding box center [6, 69] width 13 height 17
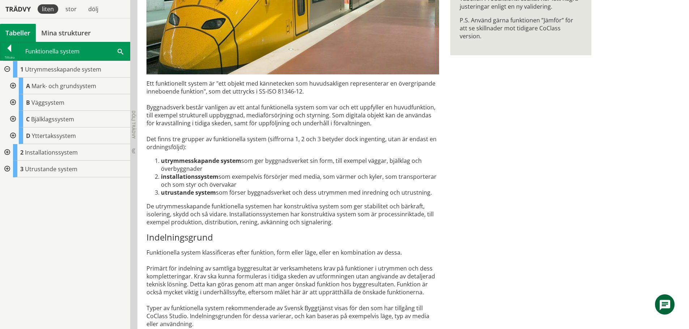
click at [5, 153] on div at bounding box center [6, 152] width 13 height 17
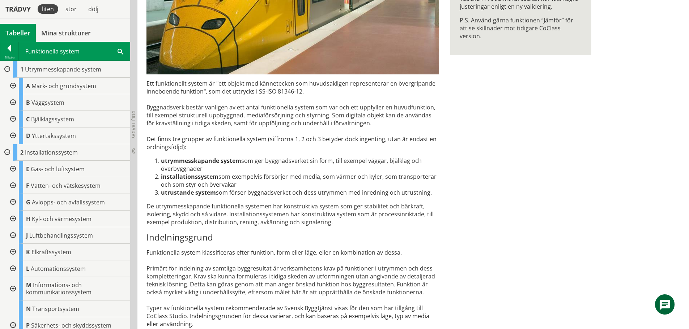
click at [8, 154] on div at bounding box center [6, 152] width 13 height 17
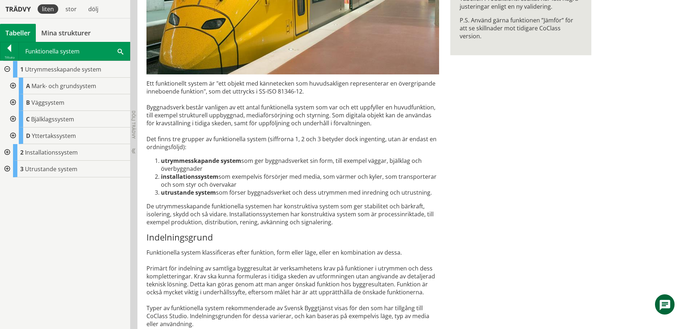
click at [8, 168] on div at bounding box center [6, 169] width 13 height 17
click at [9, 201] on div at bounding box center [12, 202] width 13 height 17
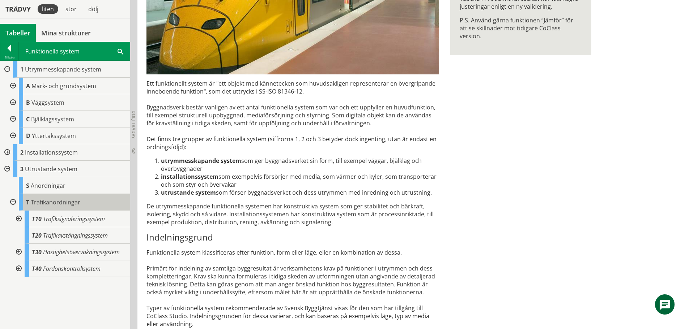
click at [54, 207] on div "T Trafikanordningar" at bounding box center [74, 202] width 111 height 17
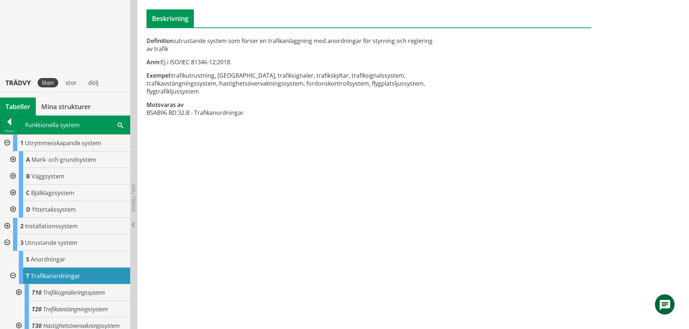
scroll to position [11, 0]
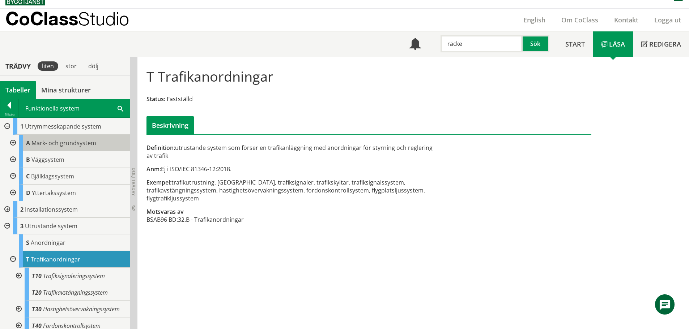
click at [56, 140] on span "Mark- och grundsystem" at bounding box center [63, 143] width 65 height 8
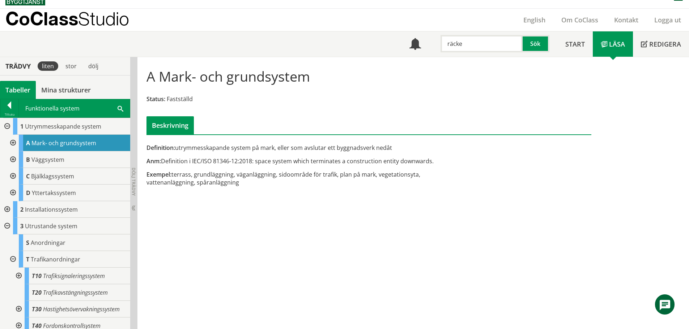
click at [9, 143] on div at bounding box center [12, 143] width 13 height 17
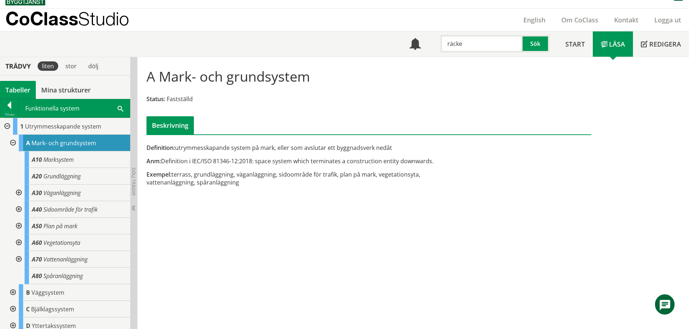
click at [17, 196] on div at bounding box center [18, 193] width 13 height 17
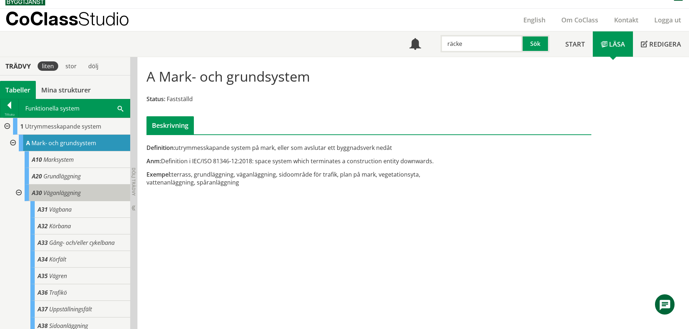
scroll to position [36, 0]
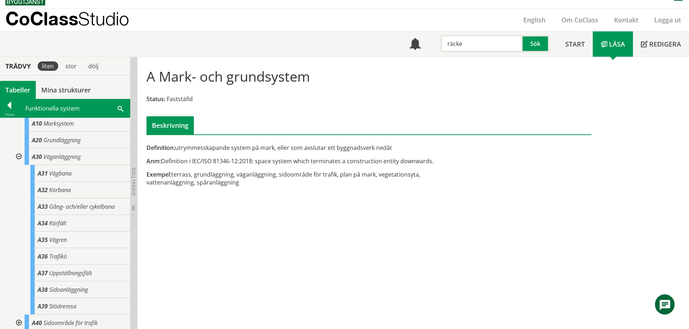
click at [16, 158] on div at bounding box center [18, 157] width 13 height 17
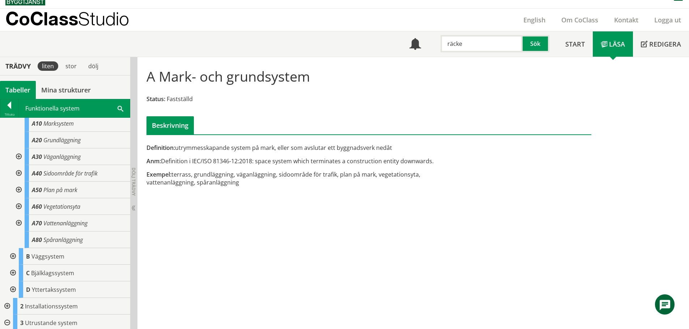
click at [17, 172] on div at bounding box center [18, 173] width 13 height 17
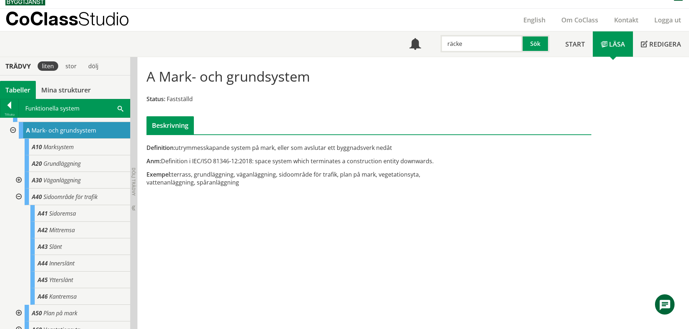
scroll to position [0, 0]
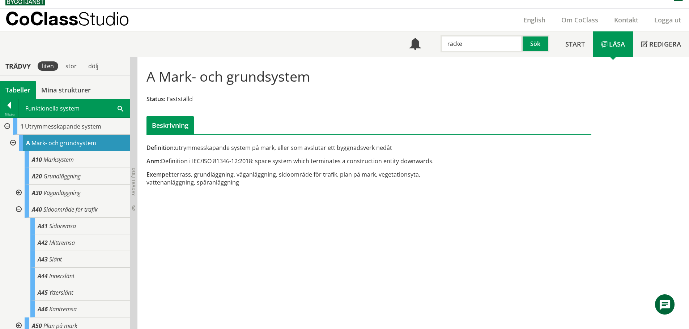
click at [481, 46] on input "räcke" at bounding box center [481, 43] width 82 height 17
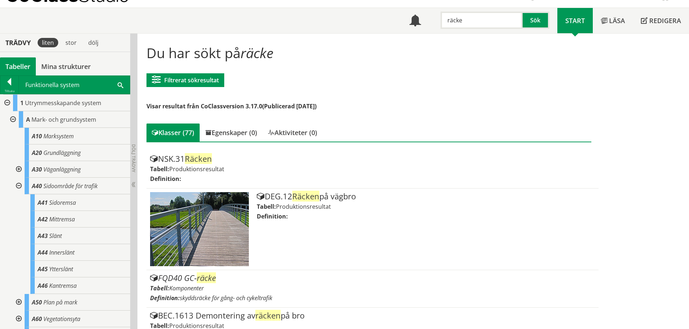
scroll to position [47, 0]
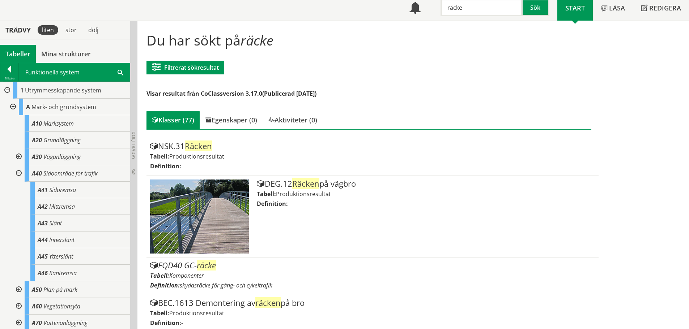
click at [494, 9] on input "räcke" at bounding box center [481, 7] width 82 height 17
type input "stängsel"
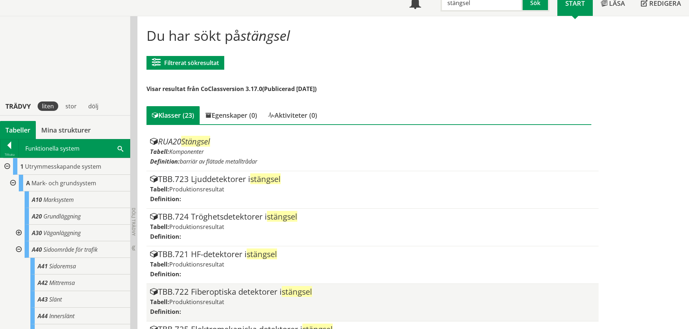
scroll to position [47, 0]
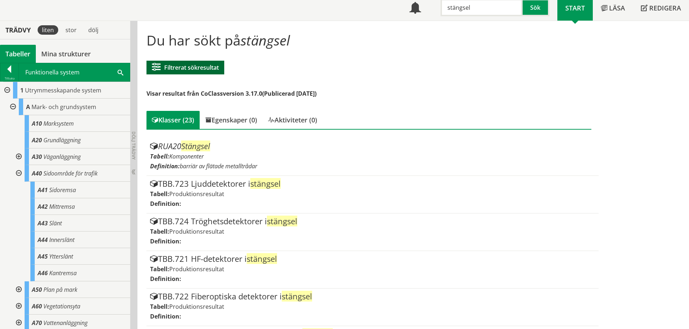
click at [165, 72] on button "Filtrerat sökresultat" at bounding box center [185, 68] width 78 height 14
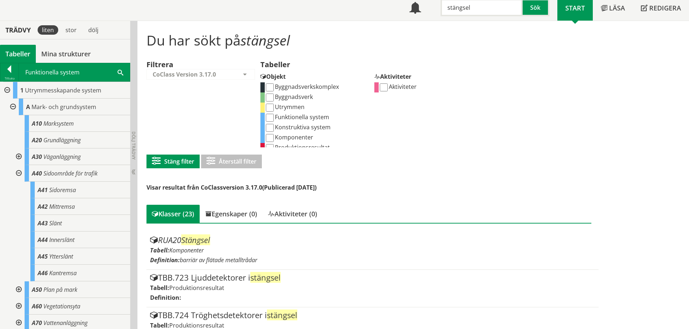
click at [271, 117] on input "Funktionella system" at bounding box center [270, 118] width 8 height 8
checkbox input "true"
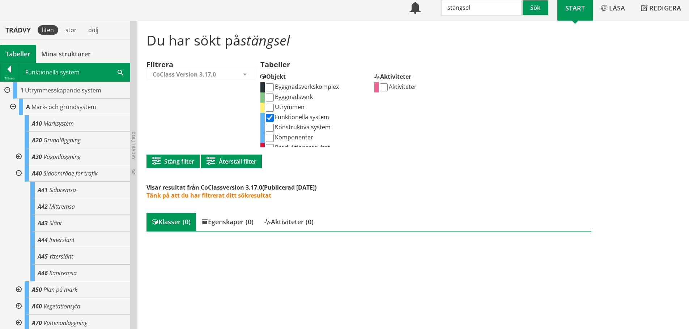
click at [271, 126] on input "Konstruktiva system" at bounding box center [270, 128] width 8 height 8
checkbox input "true"
click at [272, 137] on input "Komponenter" at bounding box center [270, 138] width 8 height 8
checkbox input "true"
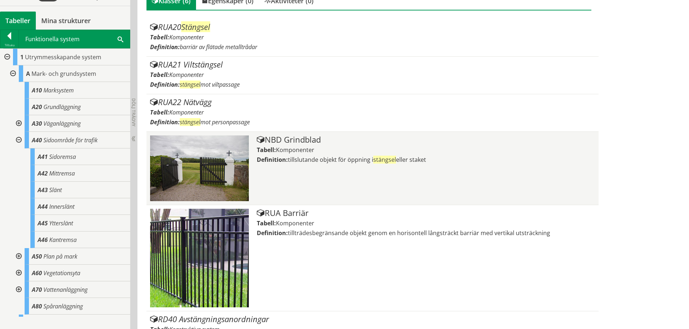
scroll to position [256, 0]
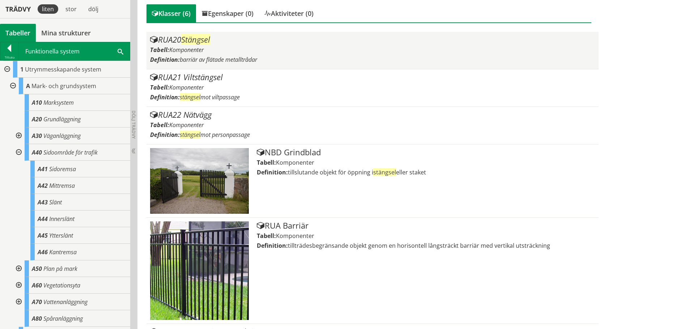
drag, startPoint x: 188, startPoint y: 41, endPoint x: 392, endPoint y: 61, distance: 205.6
click at [392, 61] on div "Definition: barriär av flätade metalltrådar" at bounding box center [372, 60] width 444 height 8
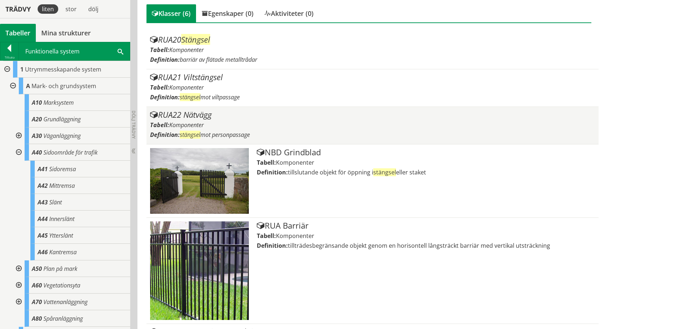
click at [266, 129] on div "RUA22 Nätvägg Tabell: Komponenter Definition: stängsel mot personpassage" at bounding box center [372, 126] width 444 height 30
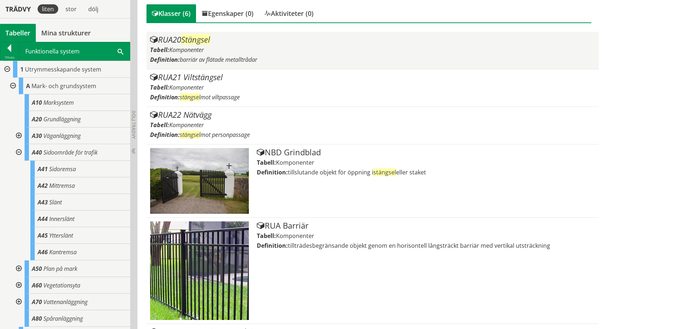
click at [277, 60] on div "Definition: barriär av flätade metalltrådar" at bounding box center [372, 60] width 444 height 8
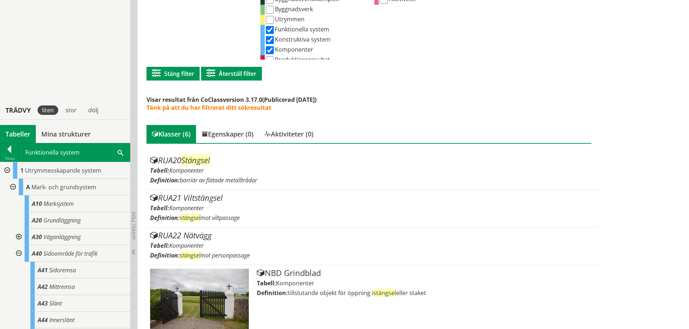
scroll to position [39, 0]
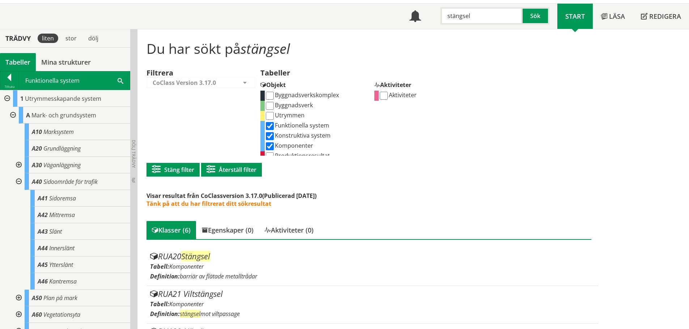
click at [476, 15] on input "stängsel" at bounding box center [481, 15] width 82 height 17
type input "stödmur"
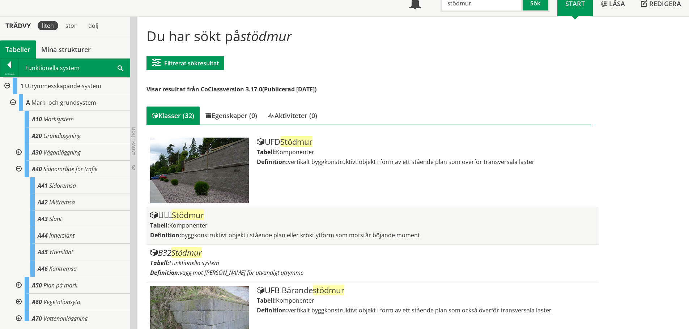
scroll to position [39, 0]
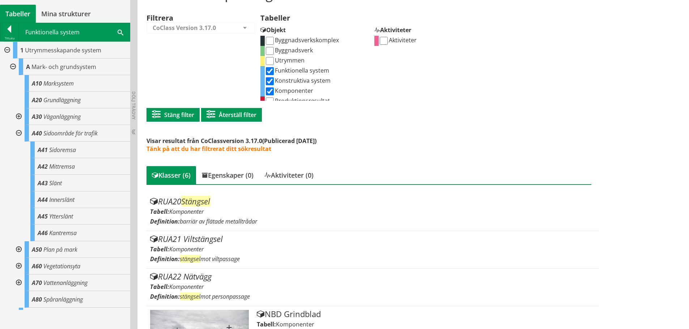
scroll to position [111, 0]
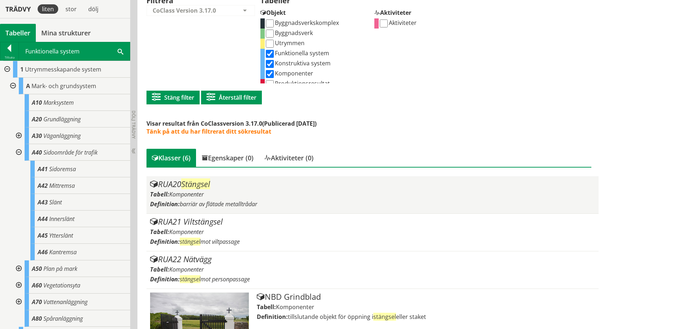
drag, startPoint x: 194, startPoint y: 185, endPoint x: 179, endPoint y: 187, distance: 14.9
click at [179, 187] on div "RUA20 Stängsel" at bounding box center [372, 184] width 444 height 9
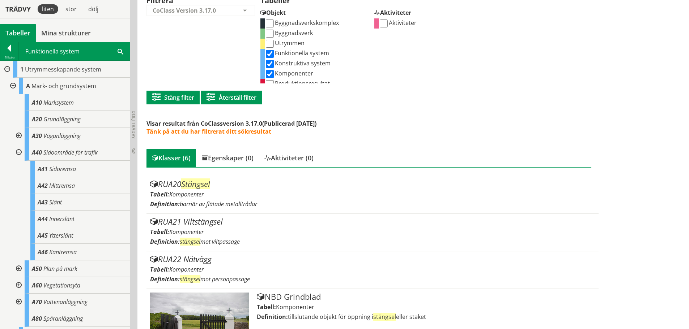
click at [7, 69] on div at bounding box center [6, 69] width 13 height 17
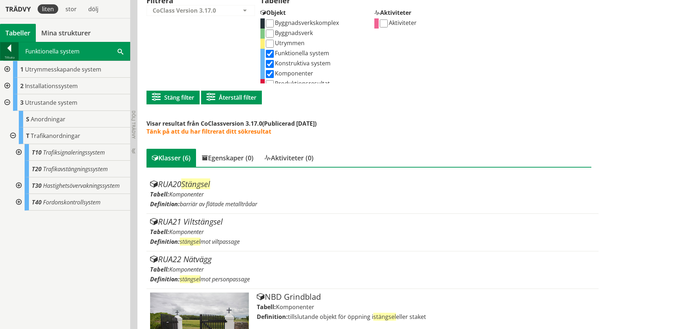
click at [6, 48] on div at bounding box center [9, 49] width 18 height 10
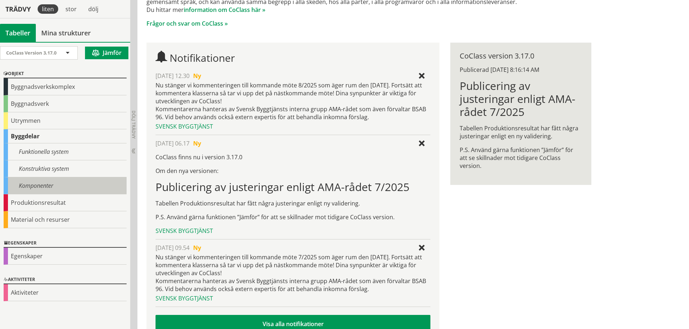
click at [37, 182] on div "Komponenter" at bounding box center [65, 185] width 123 height 17
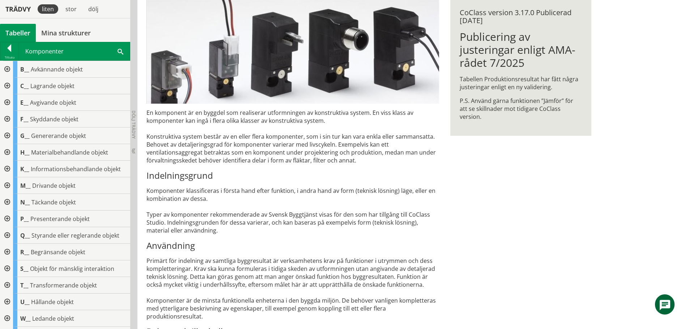
click at [7, 252] on div at bounding box center [6, 252] width 13 height 17
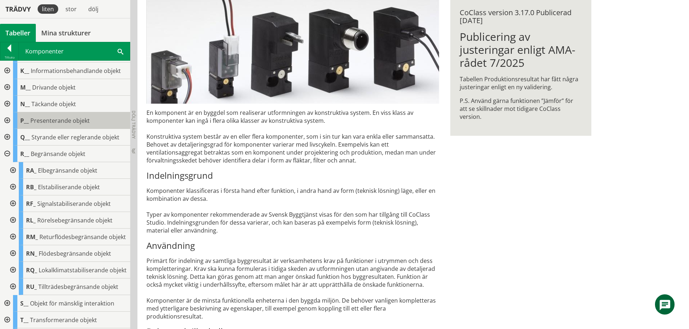
scroll to position [108, 0]
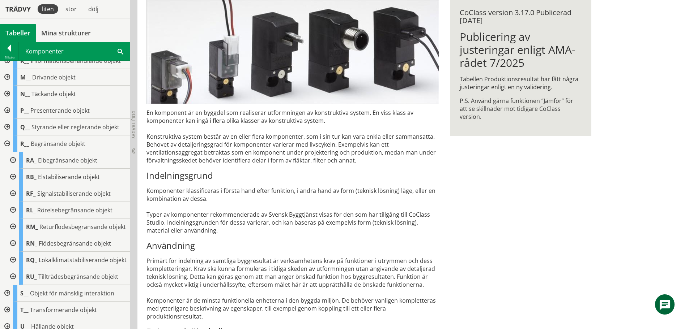
click at [12, 285] on div at bounding box center [12, 277] width 13 height 17
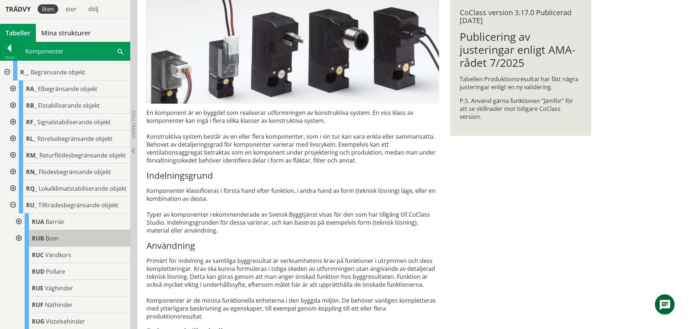
scroll to position [181, 0]
click at [21, 230] on div at bounding box center [18, 221] width 13 height 17
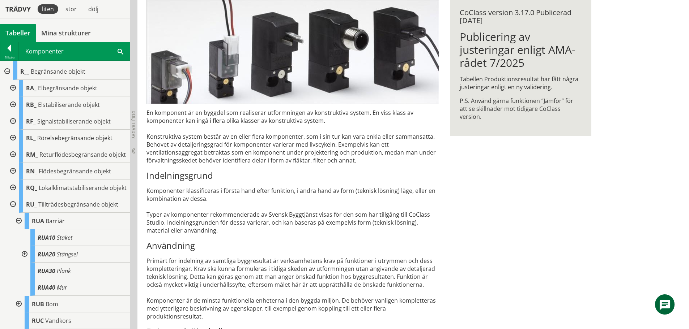
click at [26, 263] on div at bounding box center [23, 254] width 13 height 17
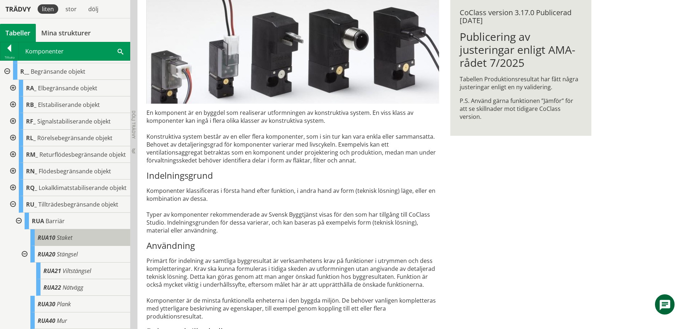
scroll to position [217, 0]
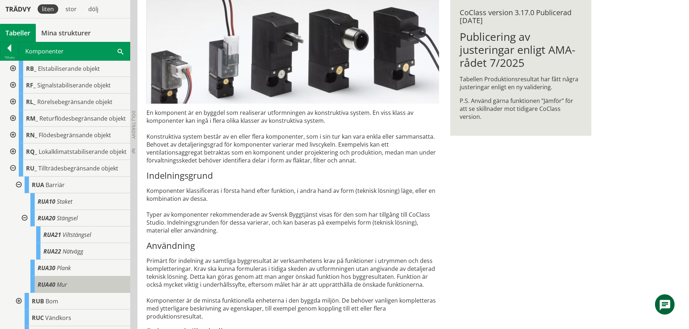
click at [72, 293] on div "RUA40 Mur" at bounding box center [80, 285] width 100 height 17
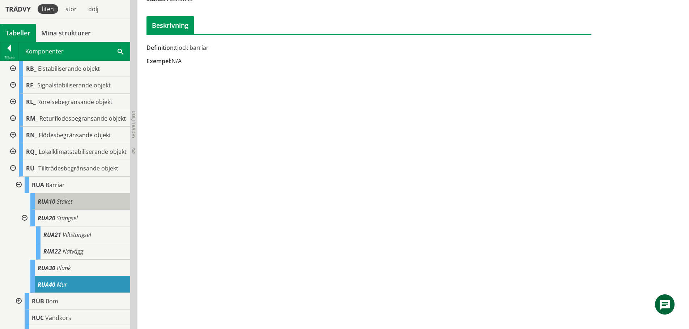
click at [73, 210] on div "RUA10 Staket" at bounding box center [80, 201] width 100 height 17
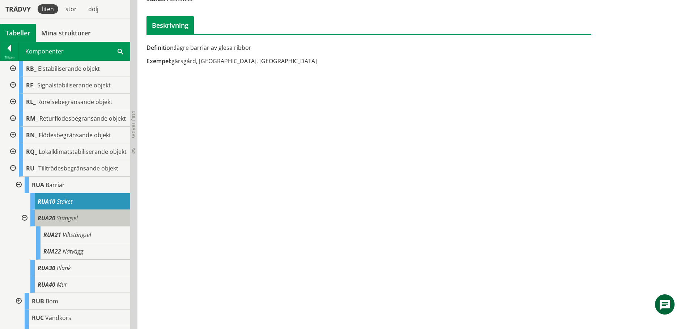
click at [72, 222] on span "Stängsel" at bounding box center [67, 218] width 21 height 8
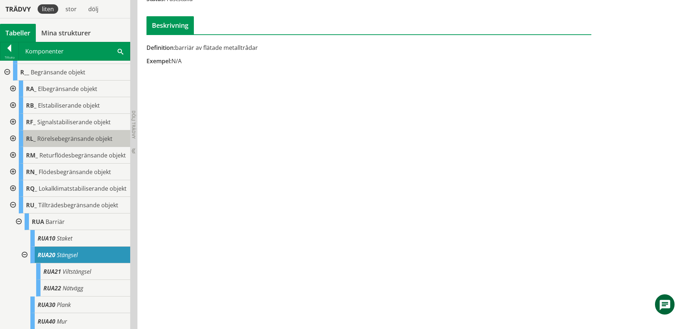
scroll to position [181, 0]
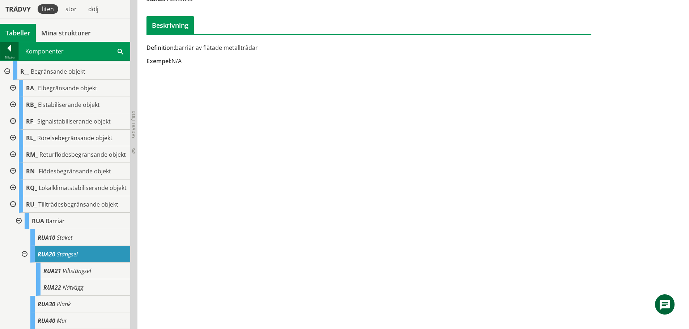
click at [6, 50] on div at bounding box center [9, 49] width 18 height 10
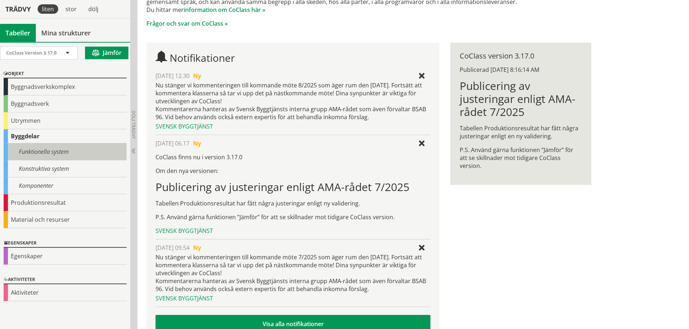
click at [44, 151] on div "Funktionella system" at bounding box center [65, 152] width 123 height 17
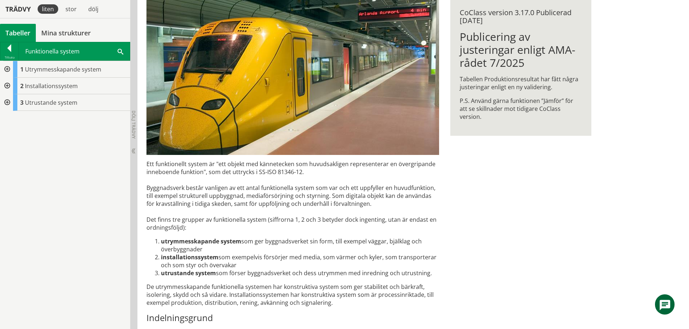
click at [6, 68] on div at bounding box center [6, 69] width 13 height 17
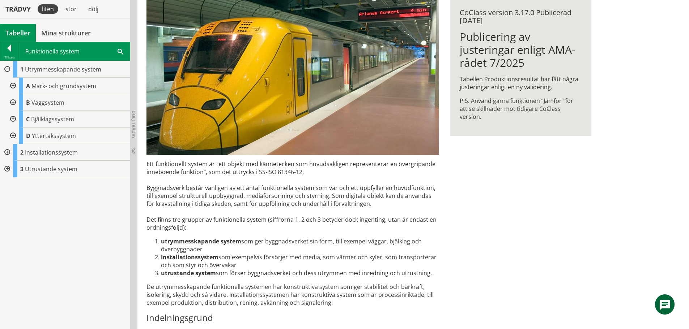
click at [13, 99] on div at bounding box center [12, 102] width 13 height 17
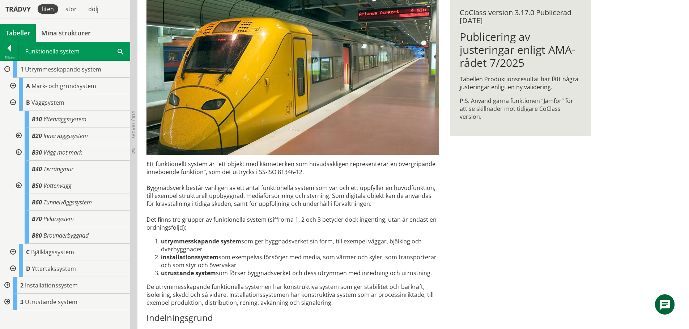
click at [16, 150] on div at bounding box center [18, 152] width 13 height 17
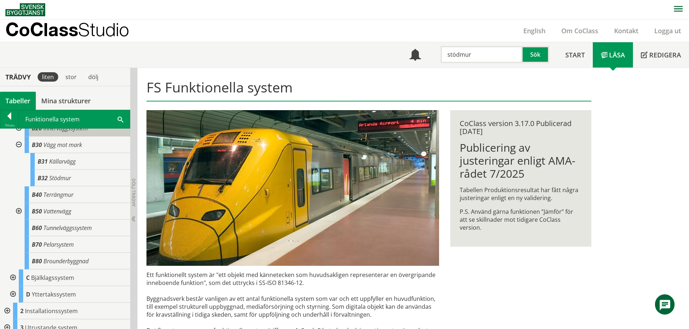
scroll to position [82, 0]
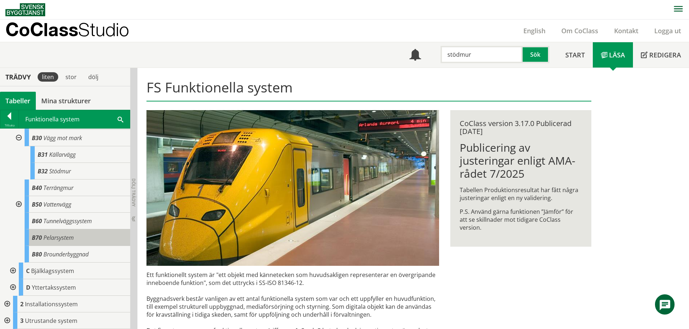
click at [74, 240] on div "B70 Pelarsystem" at bounding box center [78, 238] width 106 height 17
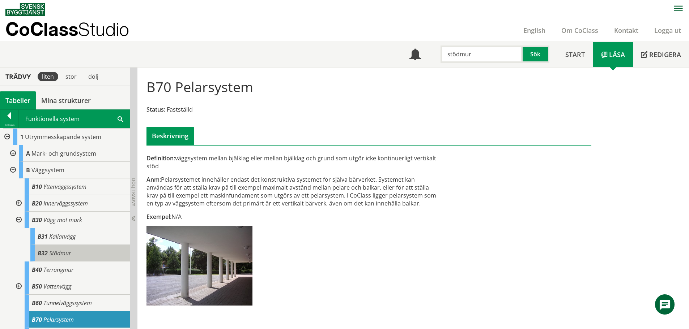
click at [64, 252] on span "Stödmur" at bounding box center [60, 253] width 22 height 8
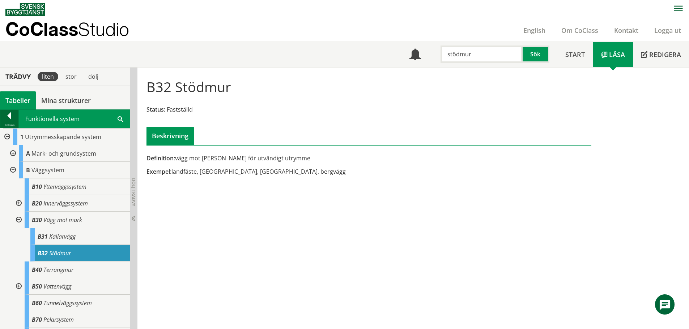
click at [5, 121] on div at bounding box center [9, 117] width 18 height 10
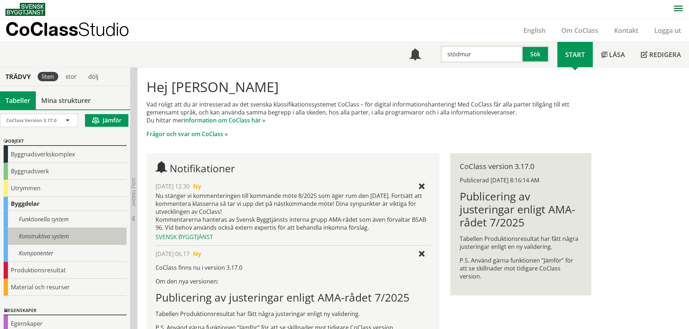
click at [42, 232] on div "Konstruktiva system" at bounding box center [65, 236] width 123 height 17
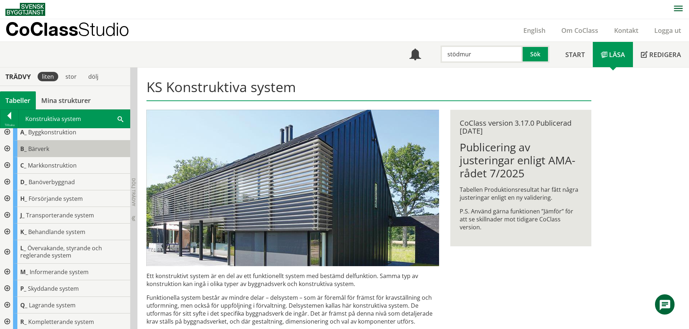
scroll to position [6, 0]
click at [7, 288] on div at bounding box center [6, 287] width 13 height 17
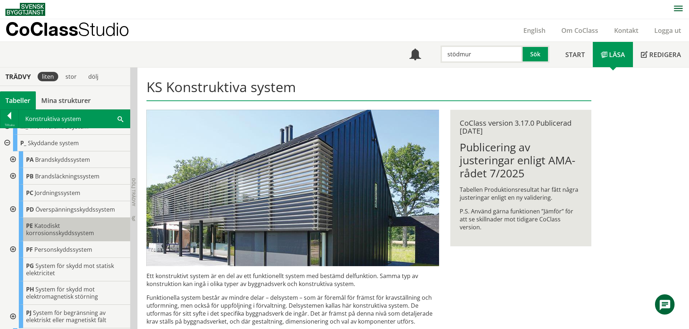
scroll to position [183, 0]
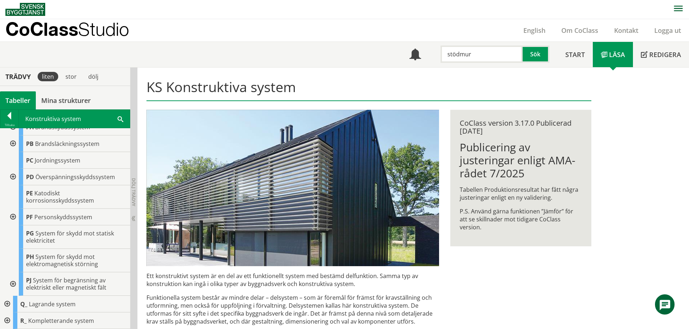
click at [13, 215] on div at bounding box center [12, 217] width 13 height 17
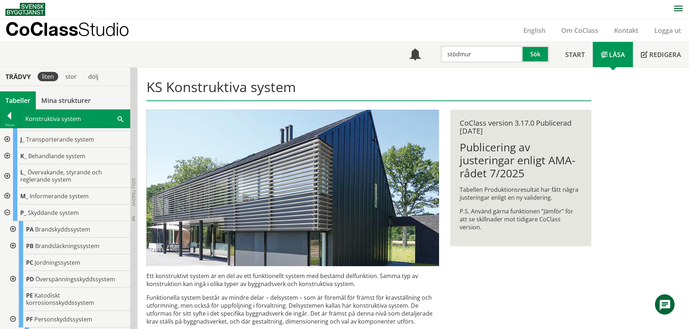
scroll to position [74, 0]
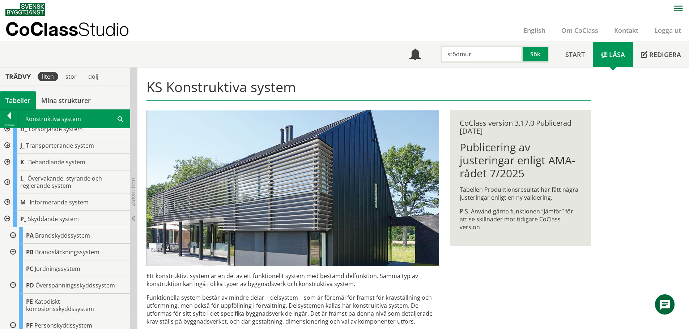
click at [8, 218] on div at bounding box center [6, 219] width 13 height 17
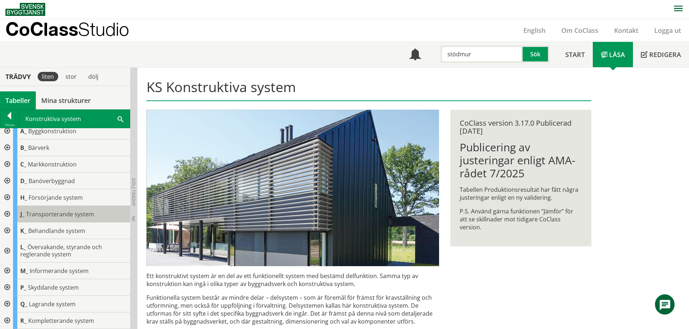
scroll to position [0, 0]
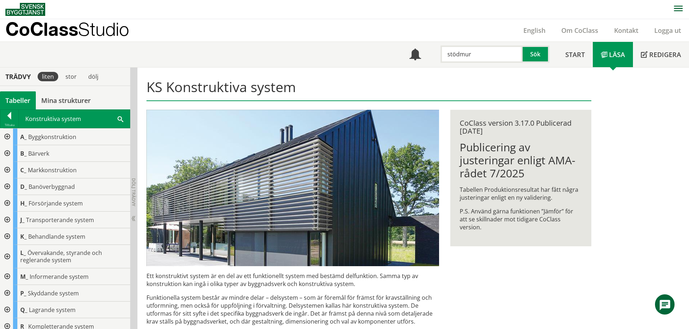
click at [7, 135] on div at bounding box center [6, 137] width 13 height 17
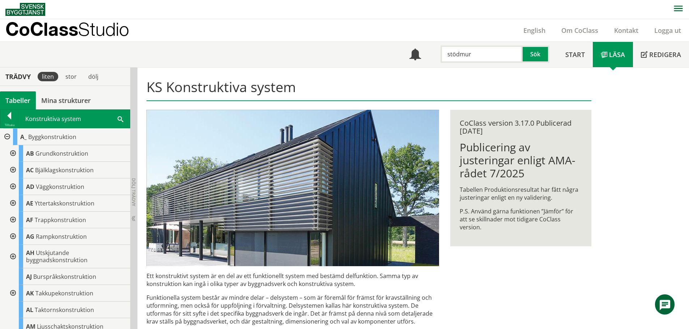
click at [12, 187] on div at bounding box center [12, 187] width 13 height 17
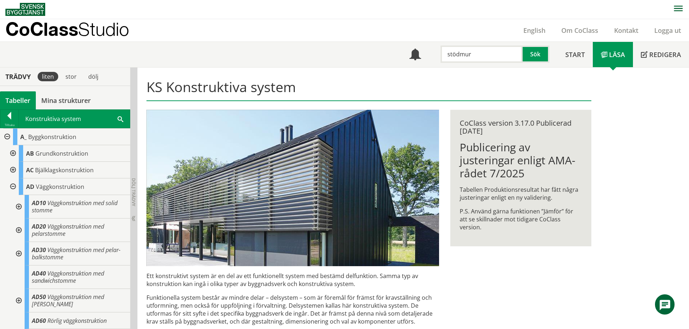
click at [13, 188] on div at bounding box center [12, 187] width 13 height 17
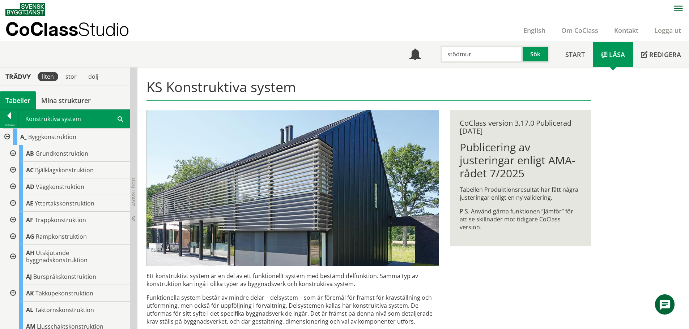
click at [7, 138] on div at bounding box center [6, 137] width 13 height 17
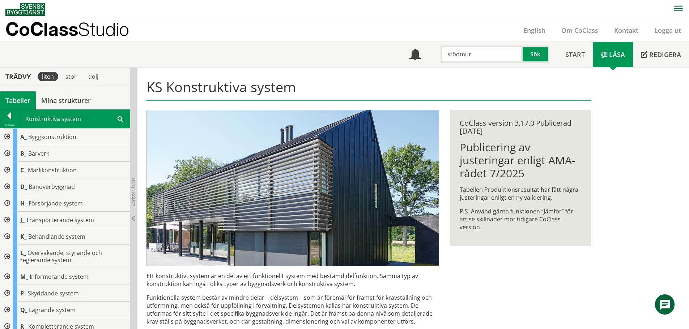
click at [7, 154] on div at bounding box center [6, 153] width 13 height 17
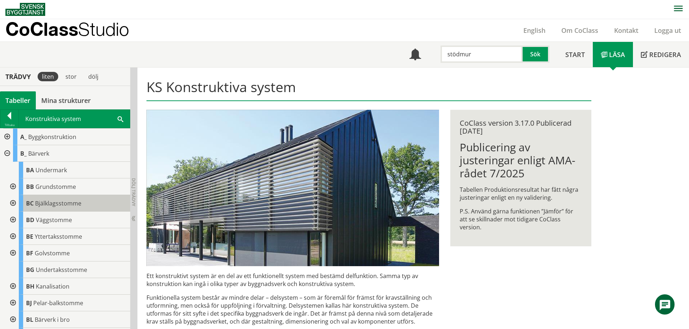
scroll to position [108, 0]
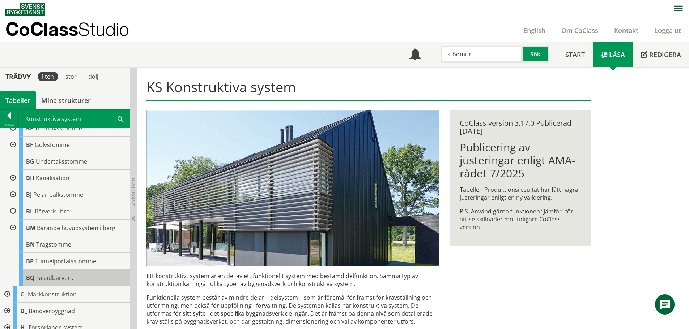
click at [50, 280] on span "Fasadbärverk" at bounding box center [54, 278] width 37 height 8
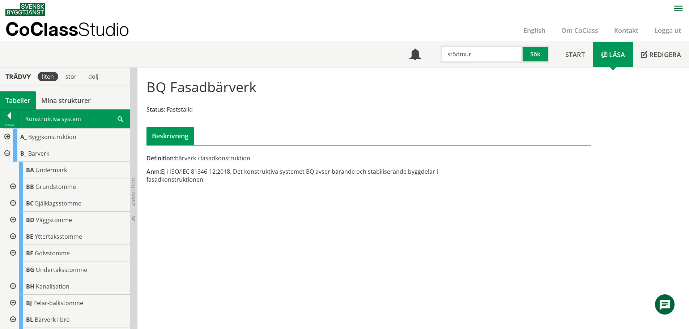
click at [5, 154] on div at bounding box center [6, 153] width 13 height 17
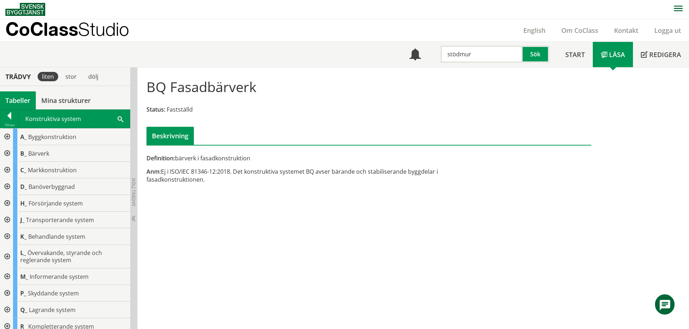
click at [6, 170] on div at bounding box center [6, 170] width 13 height 17
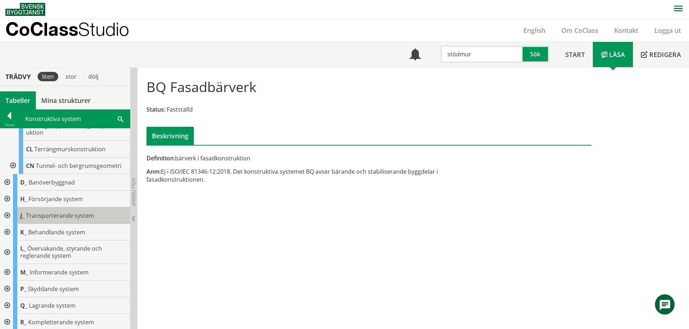
scroll to position [226, 0]
click at [4, 318] on div at bounding box center [6, 321] width 13 height 17
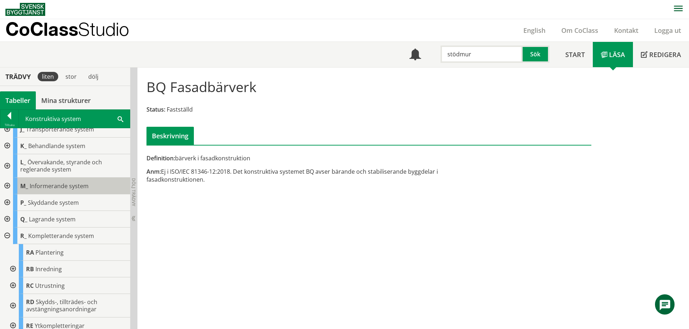
scroll to position [316, 0]
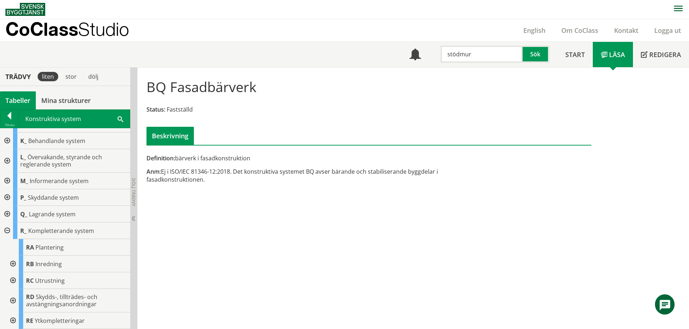
click at [12, 298] on div at bounding box center [12, 300] width 13 height 23
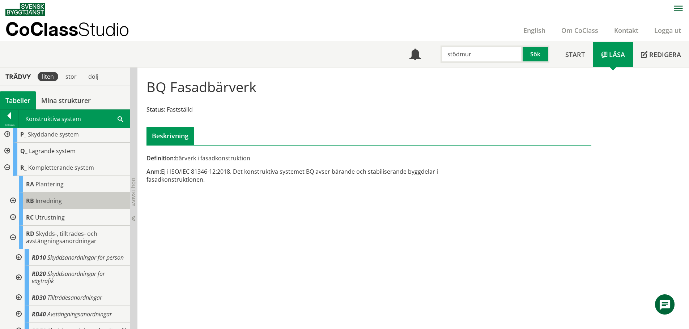
scroll to position [444, 0]
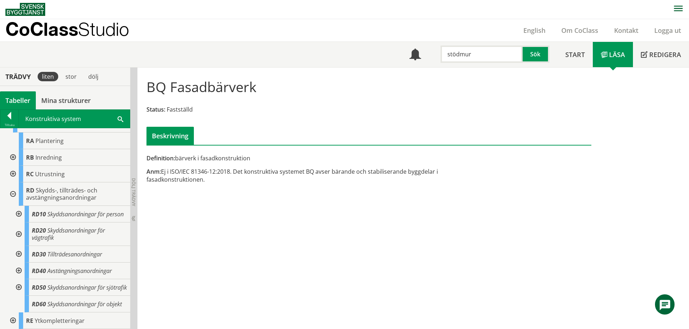
click at [17, 206] on div at bounding box center [18, 214] width 13 height 17
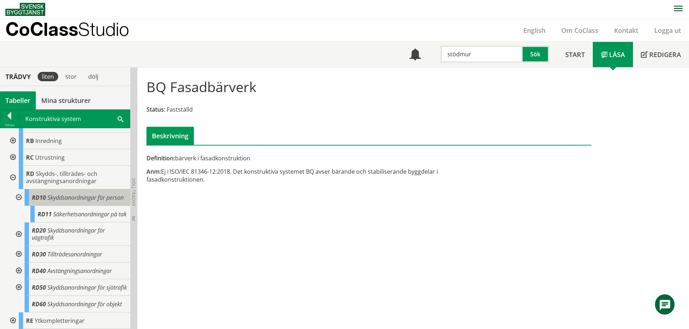
click at [55, 201] on div "RD10 Skyddsanordningar för person" at bounding box center [78, 197] width 106 height 17
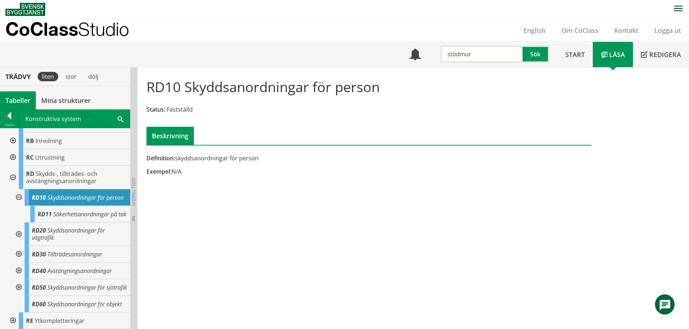
click at [16, 196] on div at bounding box center [18, 197] width 13 height 17
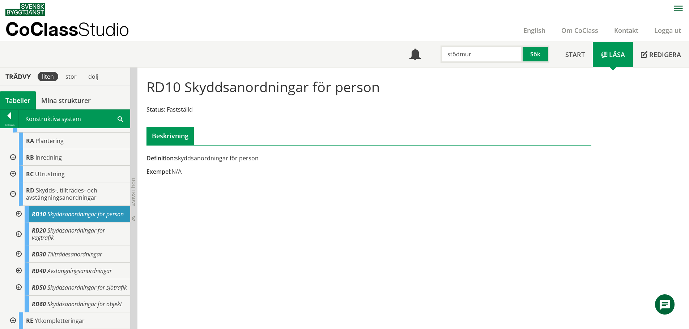
click at [20, 246] on div at bounding box center [18, 254] width 13 height 17
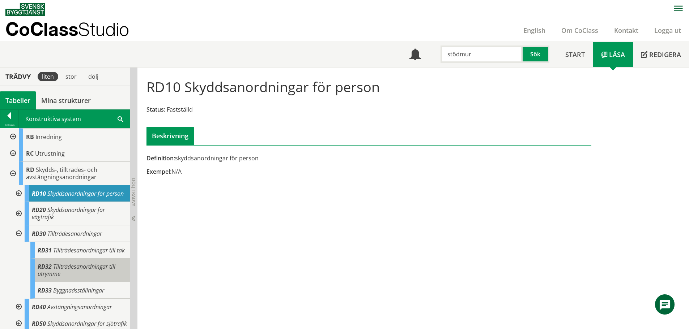
click at [54, 277] on span "Tillträdesanordningar till utrymme" at bounding box center [77, 270] width 78 height 15
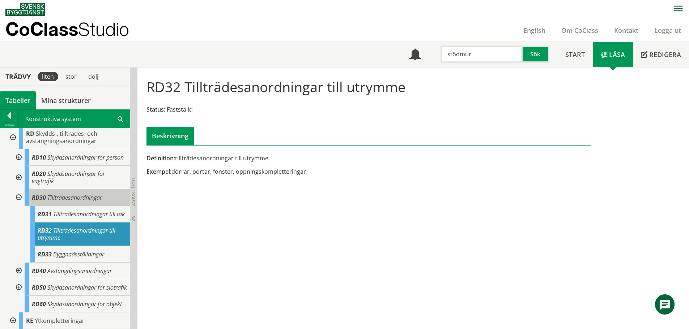
scroll to position [507, 0]
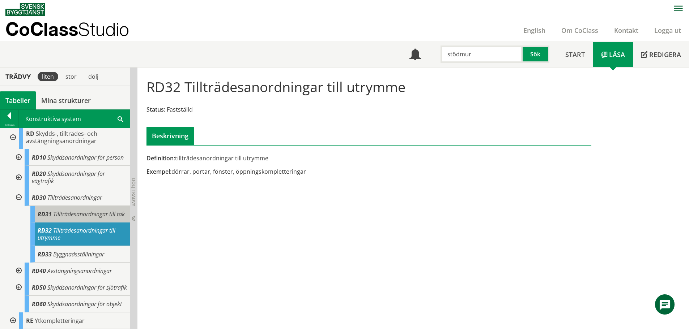
click at [53, 210] on span "Tillträdesanordningar till tak" at bounding box center [89, 214] width 72 height 8
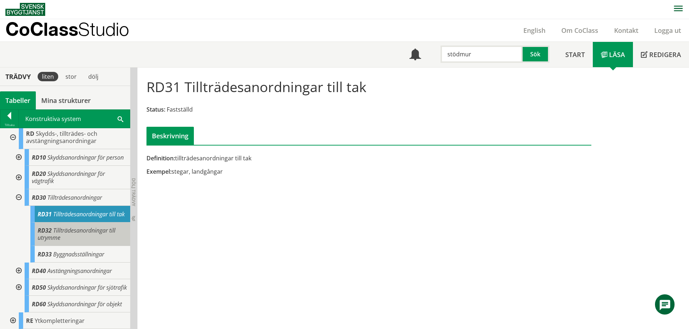
click at [53, 227] on span "Tillträdesanordningar till utrymme" at bounding box center [77, 234] width 78 height 15
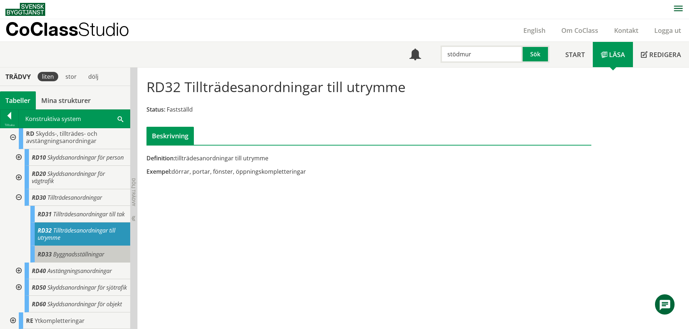
click at [58, 251] on span "Byggnadsställningar" at bounding box center [78, 255] width 51 height 8
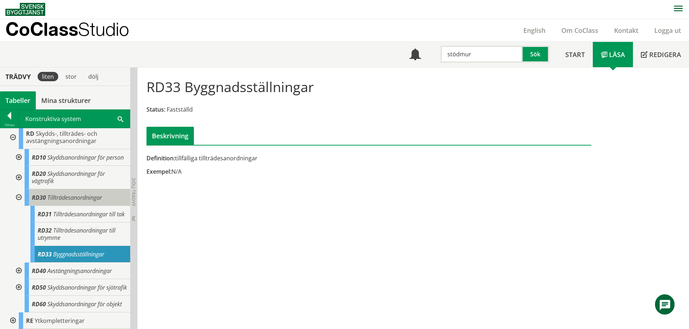
click at [59, 189] on div "RD30 Tillträdesanordningar" at bounding box center [78, 197] width 106 height 17
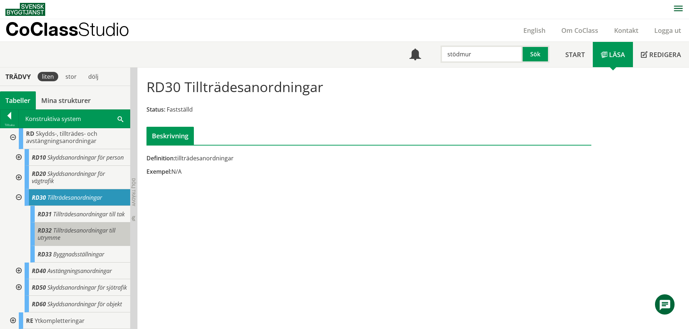
scroll to position [471, 0]
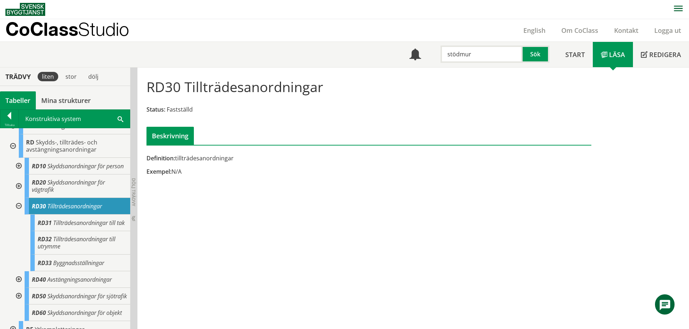
click at [19, 171] on div at bounding box center [18, 166] width 13 height 17
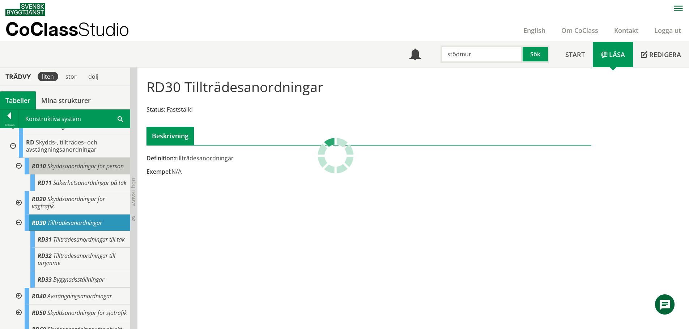
click at [62, 171] on div "RD10 Skyddsanordningar för person" at bounding box center [78, 166] width 106 height 17
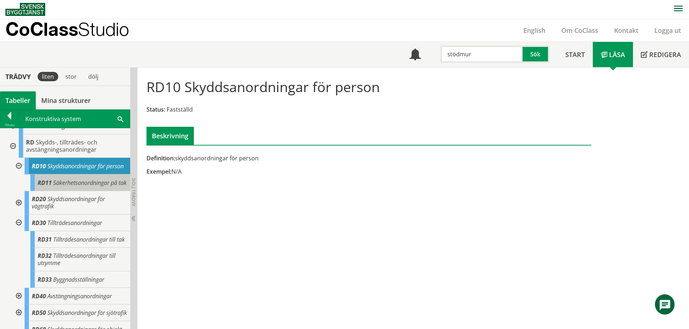
click at [69, 187] on span "Säkerhetsanordningar på tak" at bounding box center [89, 183] width 73 height 8
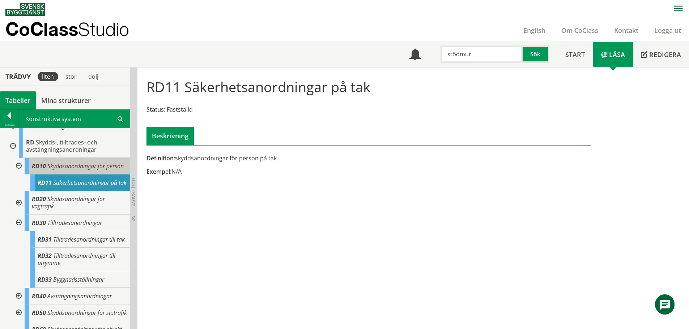
click at [69, 171] on div "RD10 Skyddsanordningar för person" at bounding box center [78, 166] width 106 height 17
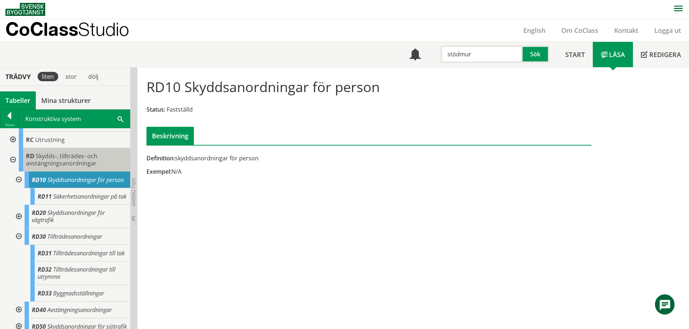
scroll to position [435, 0]
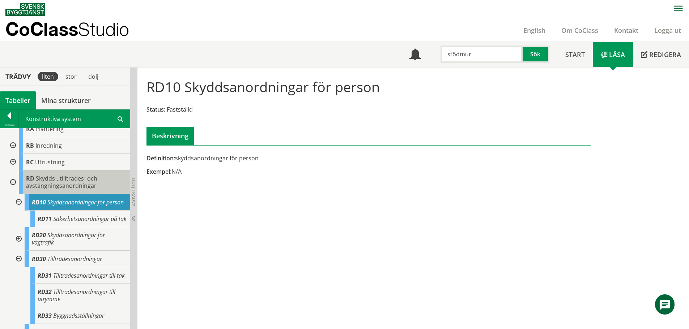
click at [62, 184] on span "Skydds-, tillträdes- och avstängningsanordningar" at bounding box center [61, 182] width 71 height 15
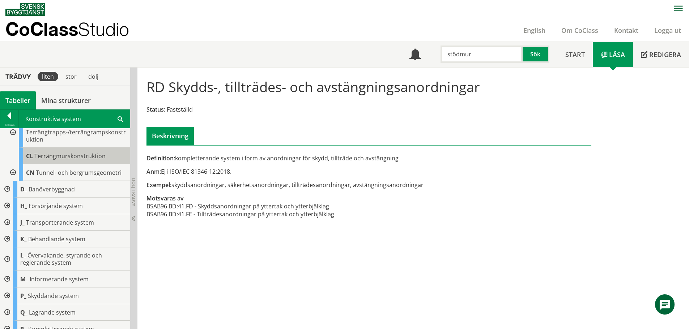
scroll to position [146, 0]
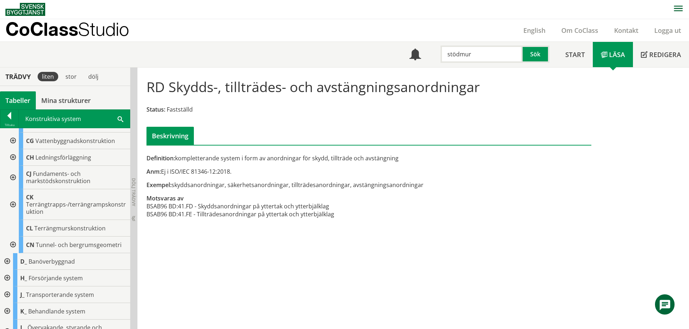
click at [12, 176] on div at bounding box center [12, 177] width 13 height 23
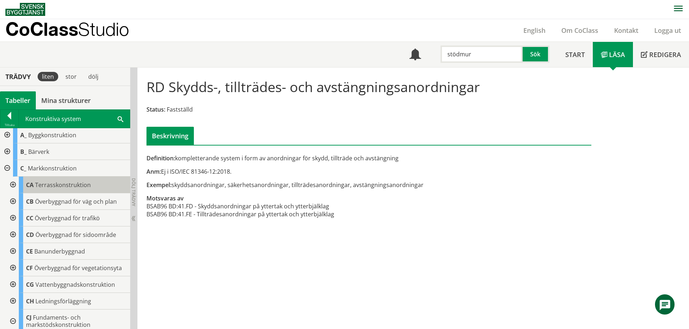
scroll to position [1, 0]
click at [11, 186] on div at bounding box center [12, 185] width 13 height 17
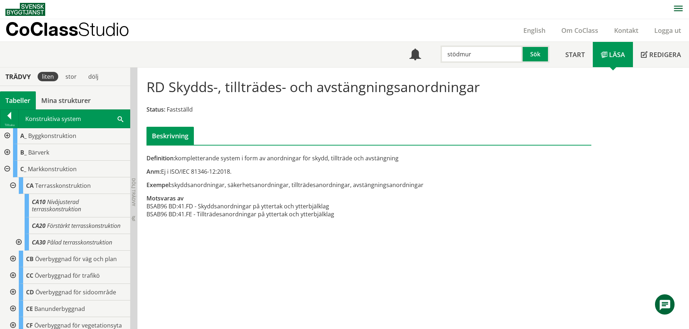
click at [9, 153] on div at bounding box center [6, 152] width 13 height 17
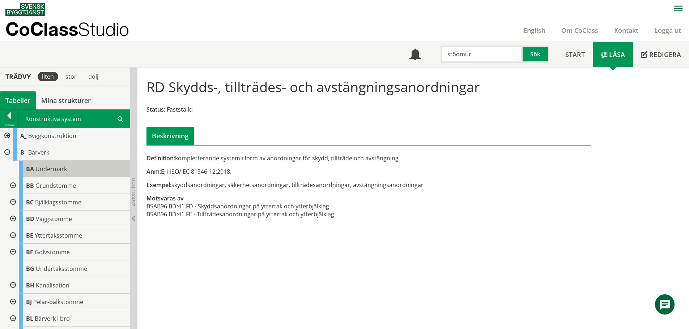
click at [51, 165] on span "Undermark" at bounding box center [50, 169] width 31 height 8
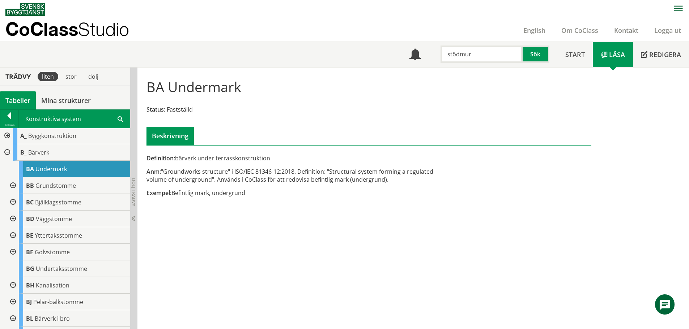
click at [6, 153] on div at bounding box center [6, 152] width 13 height 17
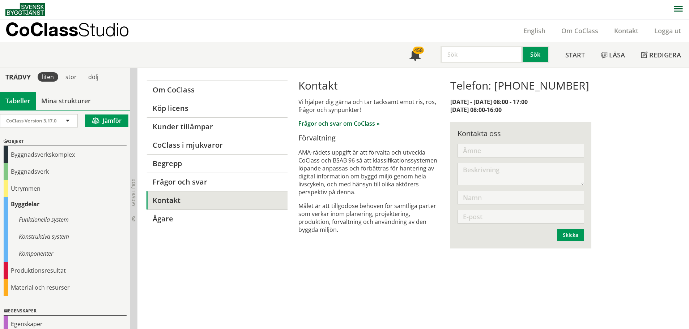
click at [355, 126] on link "Frågor och svar om CoClass »" at bounding box center [338, 124] width 81 height 8
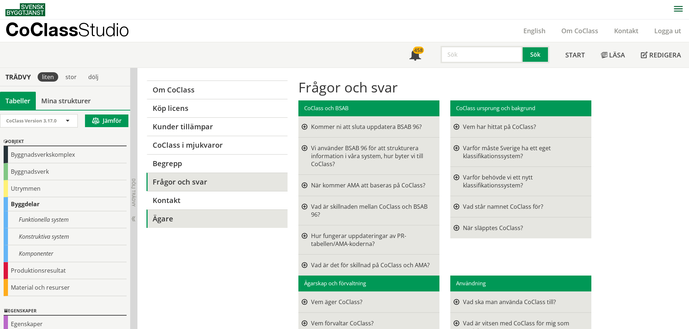
click at [173, 210] on link "Ägare" at bounding box center [216, 219] width 141 height 18
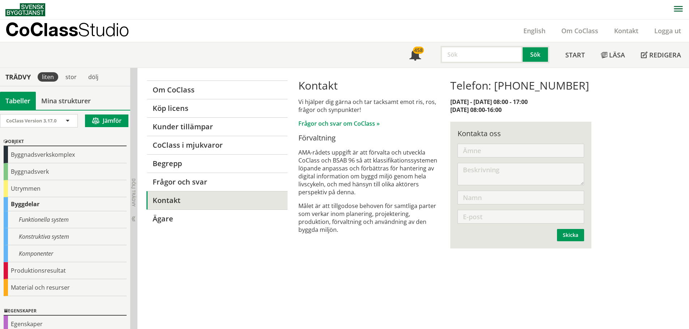
click at [518, 145] on input "text" at bounding box center [520, 151] width 126 height 14
type input "CoClass v4 byggdelar"
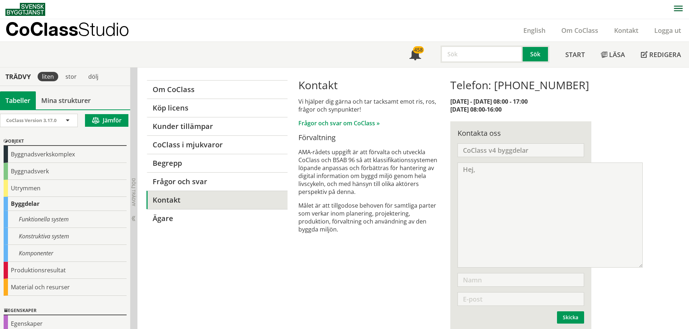
drag, startPoint x: 582, startPoint y: 183, endPoint x: 641, endPoint y: 268, distance: 103.6
click at [641, 268] on textarea "Hej," at bounding box center [549, 215] width 185 height 105
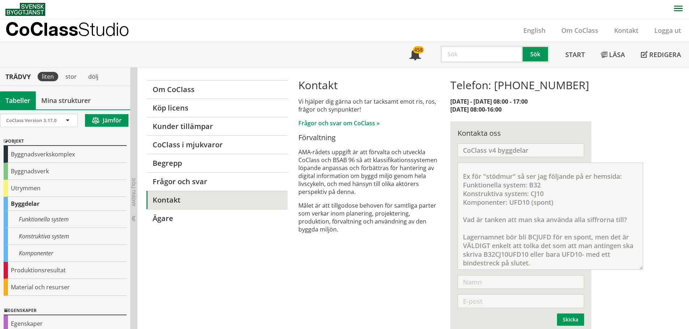
scroll to position [78, 0]
click at [558, 269] on textarea "Hej, Läser i pdf-dokumentet och tittar i CoClass Studio på er hemsida vad gälle…" at bounding box center [549, 216] width 185 height 107
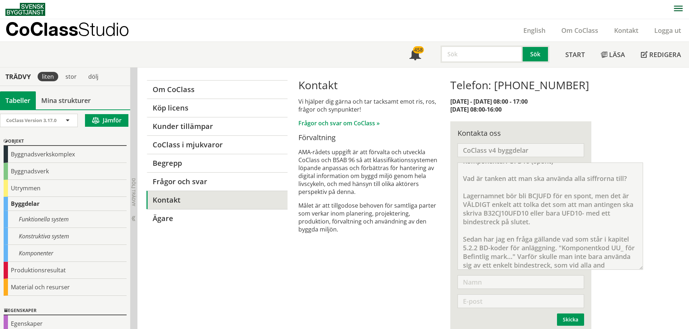
scroll to position [112, 0]
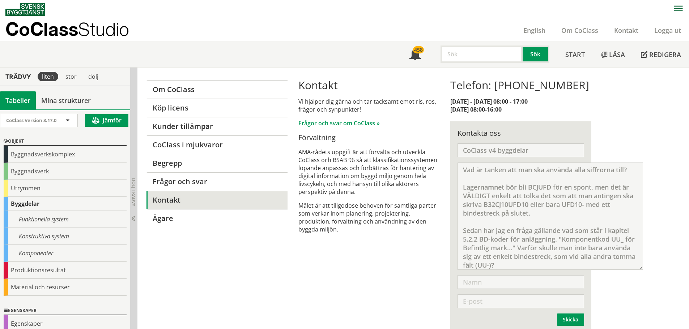
type textarea "Hej, Läser i pdf-dokumentet och tittar i CoClass Studio på er hemsida vad gälle…"
click at [395, 279] on div "Om CoClass Köp licens Kunder tillämpar CoClass i mjukvaror [PERSON_NAME] Frågor…" at bounding box center [368, 205] width 463 height 275
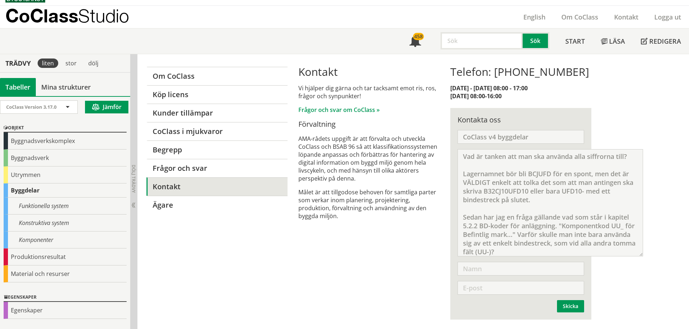
click at [488, 270] on input "text" at bounding box center [520, 269] width 126 height 14
type input "[PERSON_NAME]"
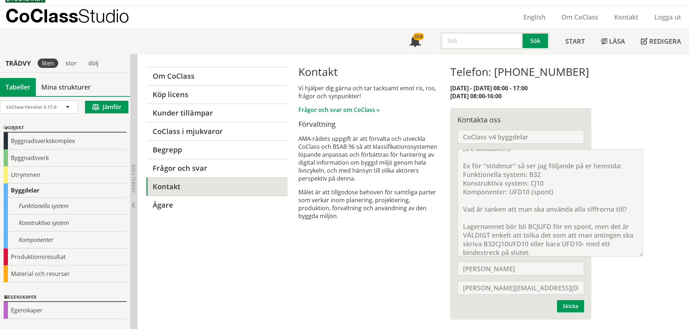
scroll to position [72, 0]
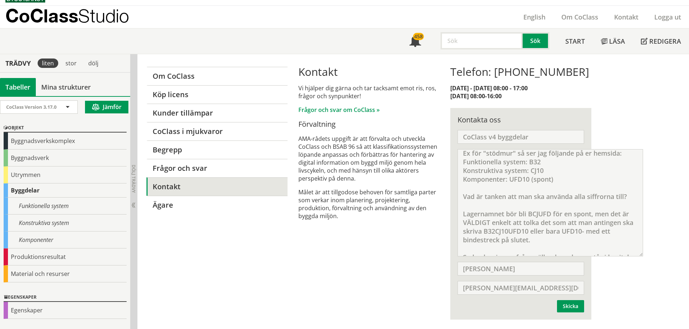
type input "[PERSON_NAME][EMAIL_ADDRESS][DOMAIN_NAME]"
click at [632, 199] on textarea "Hej, Läser i pdf-dokumentet och tittar i CoClass Studio på er hemsida vad gälle…" at bounding box center [549, 202] width 185 height 107
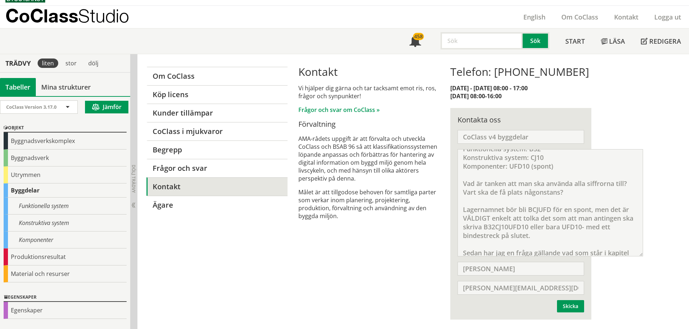
scroll to position [108, 0]
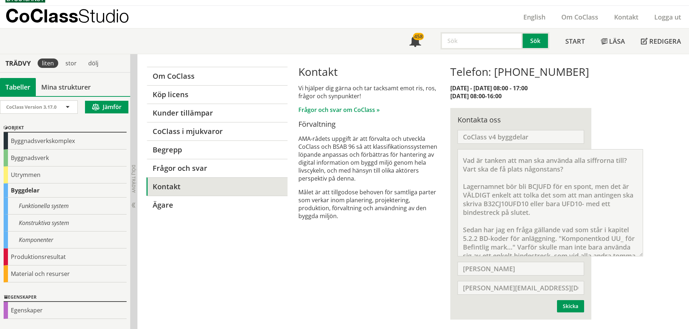
click at [530, 185] on textarea "Hej, Läser i pdf-dokumentet och tittar i CoClass Studio på er hemsida vad gälle…" at bounding box center [549, 202] width 185 height 107
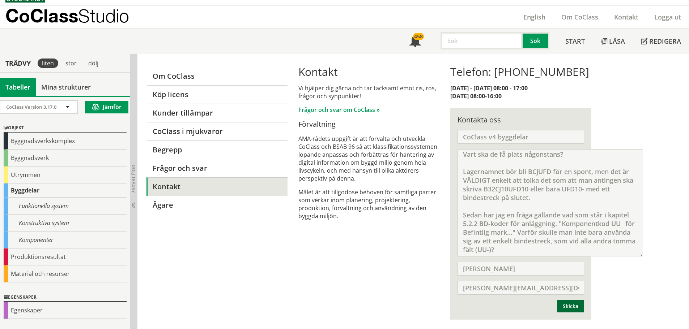
type textarea "Hej, Läser i pdf-dokumentet och tittar i CoClass Studio på er hemsida vad gälle…"
click at [564, 307] on button "Skicka" at bounding box center [570, 306] width 27 height 12
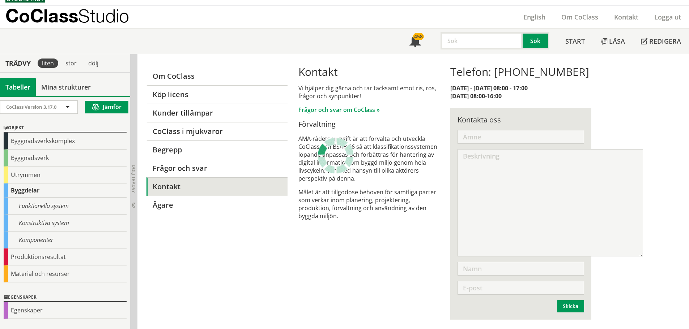
scroll to position [0, 0]
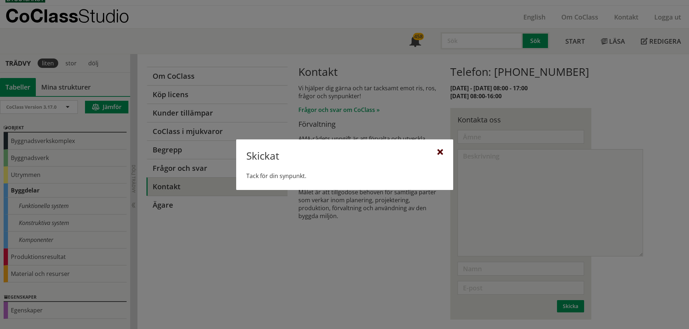
click at [439, 150] on div at bounding box center [440, 153] width 6 height 6
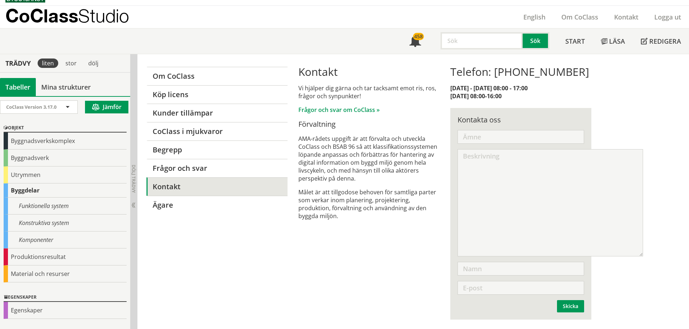
click at [467, 42] on input "text" at bounding box center [481, 40] width 82 height 17
type input "STÄNGSEL"
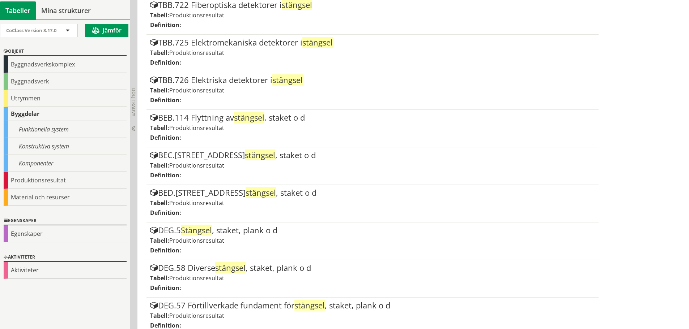
scroll to position [339, 0]
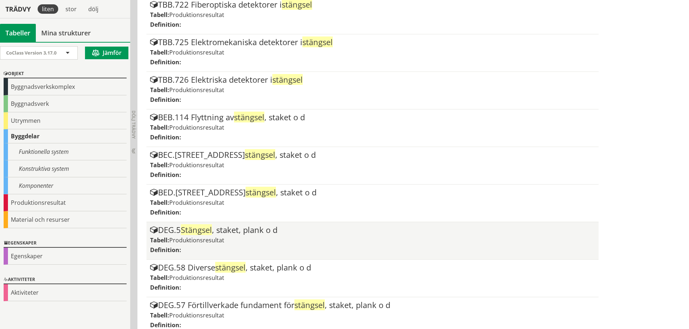
click at [231, 240] on div "Tabell: Produktionsresultat" at bounding box center [372, 240] width 444 height 8
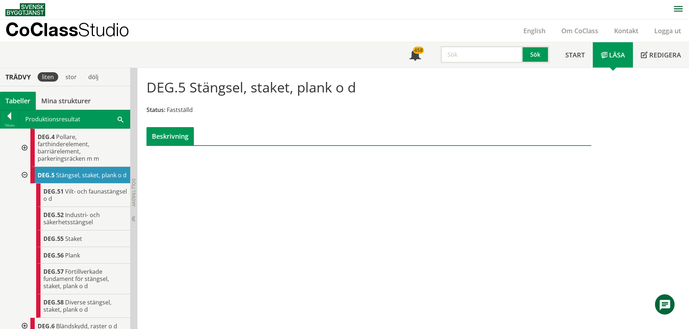
scroll to position [361, 0]
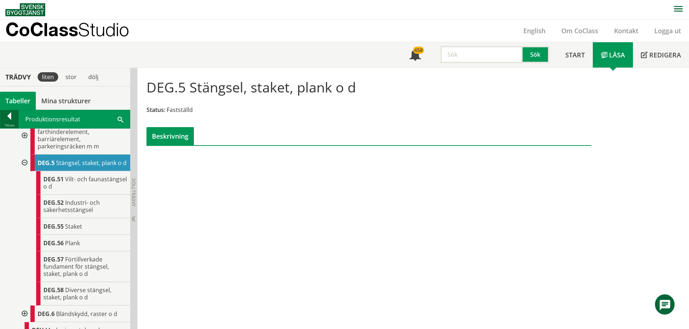
click at [12, 115] on div at bounding box center [9, 117] width 18 height 10
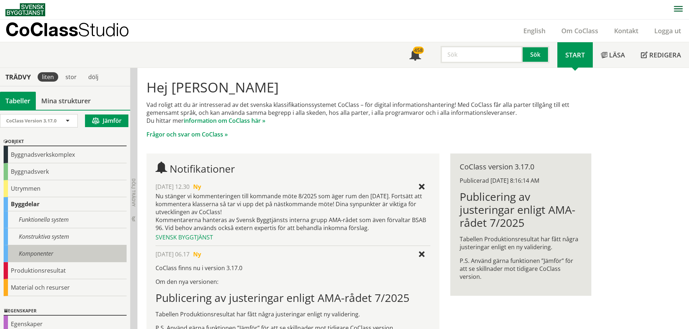
click at [31, 256] on div "Komponenter" at bounding box center [65, 253] width 123 height 17
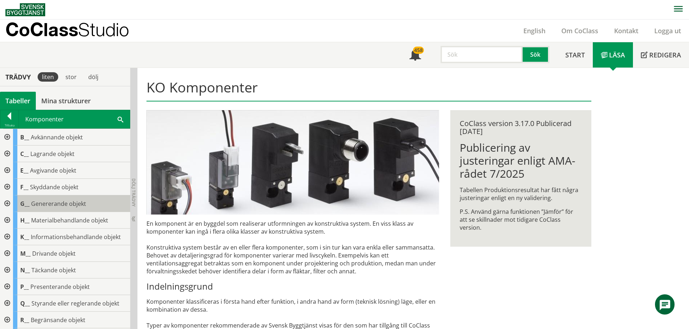
scroll to position [123, 0]
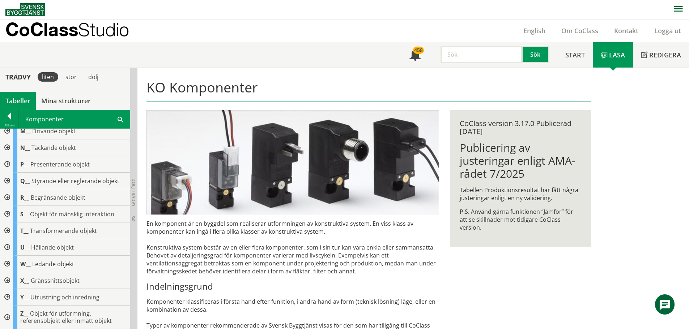
click at [3, 246] on div at bounding box center [6, 247] width 13 height 17
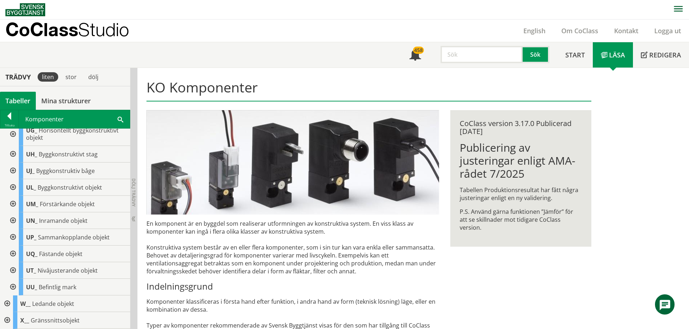
scroll to position [339, 0]
click at [11, 292] on div at bounding box center [12, 287] width 13 height 17
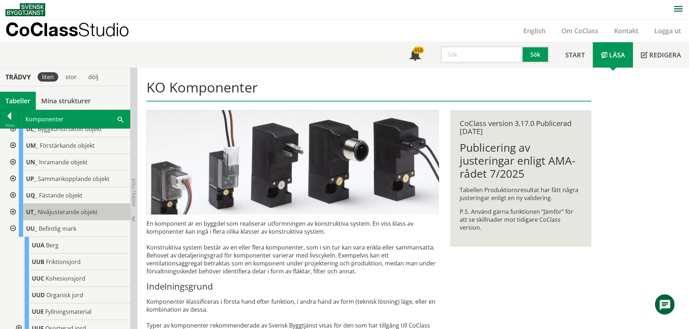
scroll to position [412, 0]
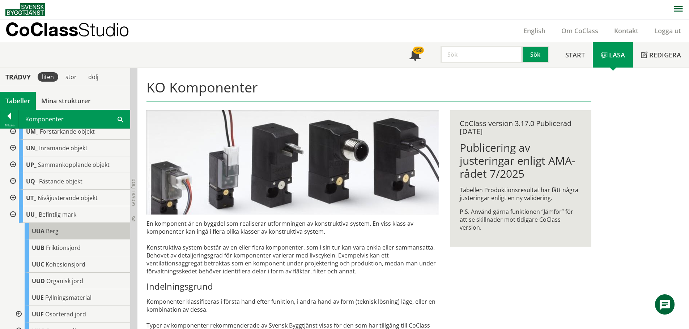
click at [61, 235] on div "[PERSON_NAME]" at bounding box center [78, 231] width 106 height 17
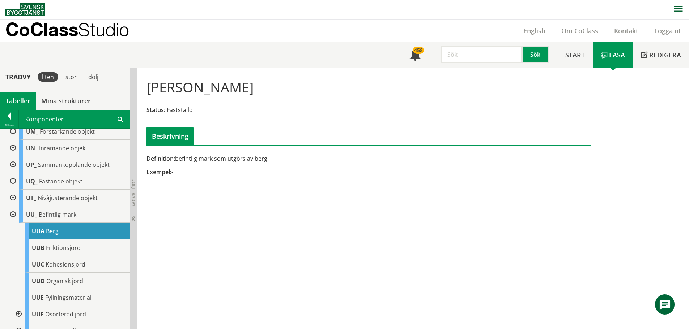
scroll to position [448, 0]
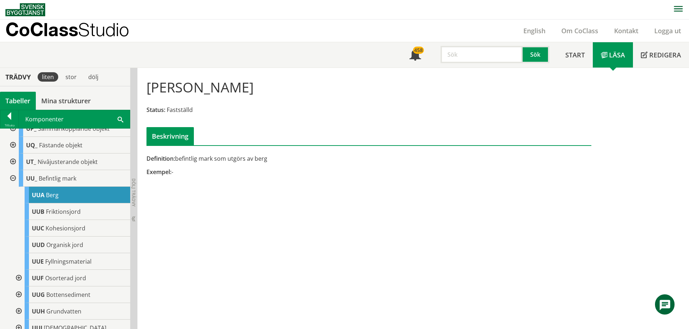
click at [634, 165] on div "[PERSON_NAME] Status: Fastställd Beskrivning Definition: befintlig mark som utg…" at bounding box center [412, 199] width 551 height 262
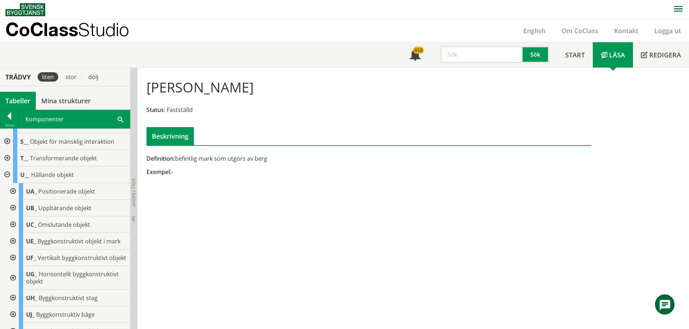
scroll to position [195, 0]
click at [11, 208] on div at bounding box center [12, 208] width 13 height 17
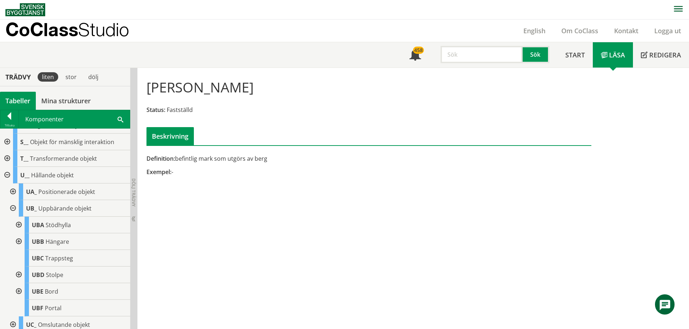
click at [11, 208] on div at bounding box center [12, 208] width 13 height 17
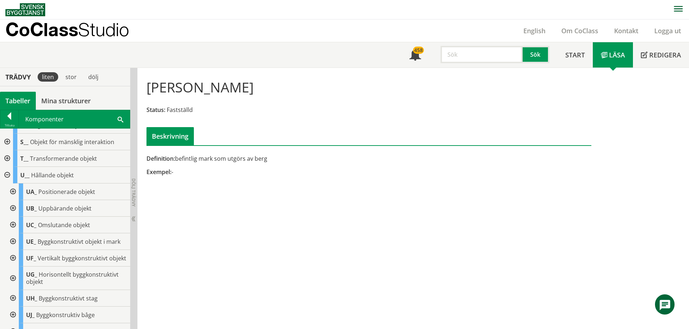
click at [12, 262] on div at bounding box center [12, 258] width 13 height 17
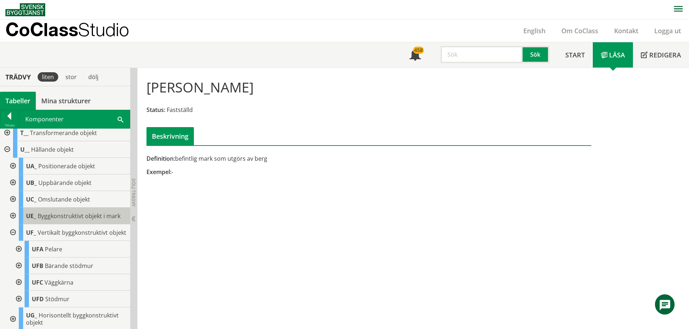
scroll to position [231, 0]
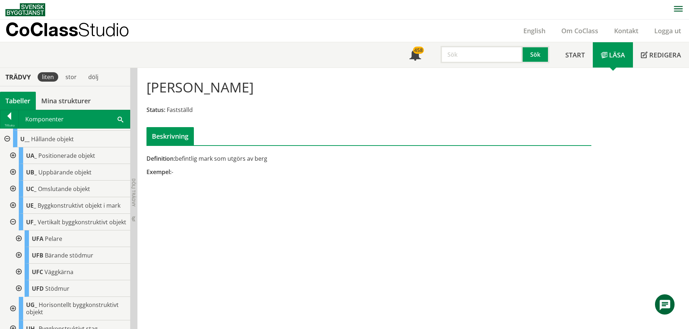
click at [17, 260] on div at bounding box center [18, 255] width 13 height 17
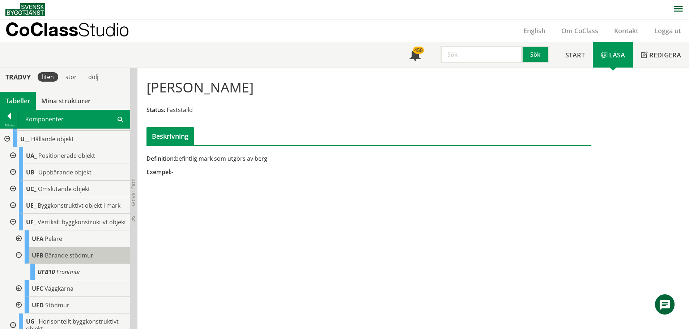
click at [73, 264] on div "UFB Bärande stödmur" at bounding box center [78, 255] width 106 height 17
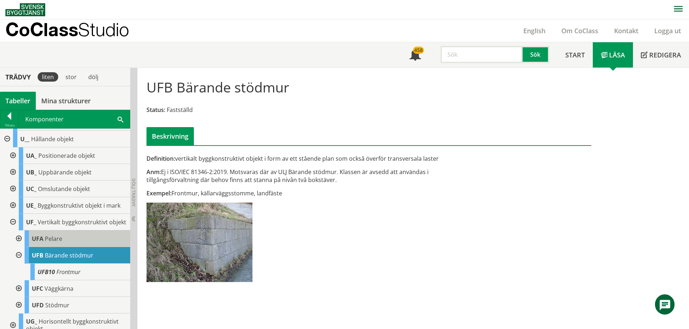
scroll to position [267, 0]
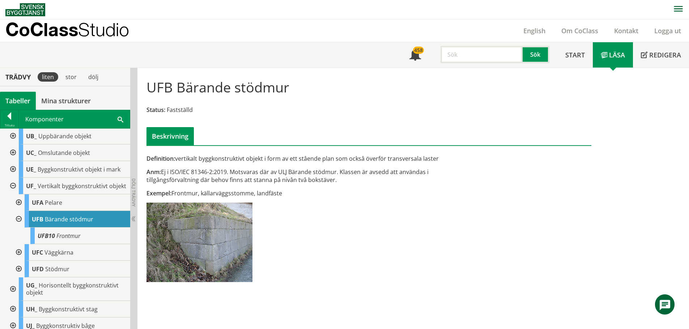
click at [20, 275] on div at bounding box center [18, 269] width 13 height 17
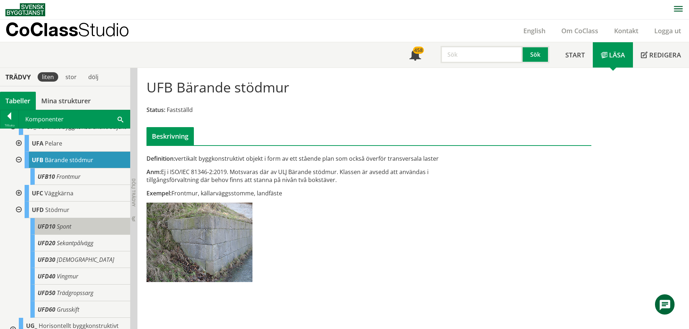
scroll to position [339, 0]
